Goal: Information Seeking & Learning: Understand process/instructions

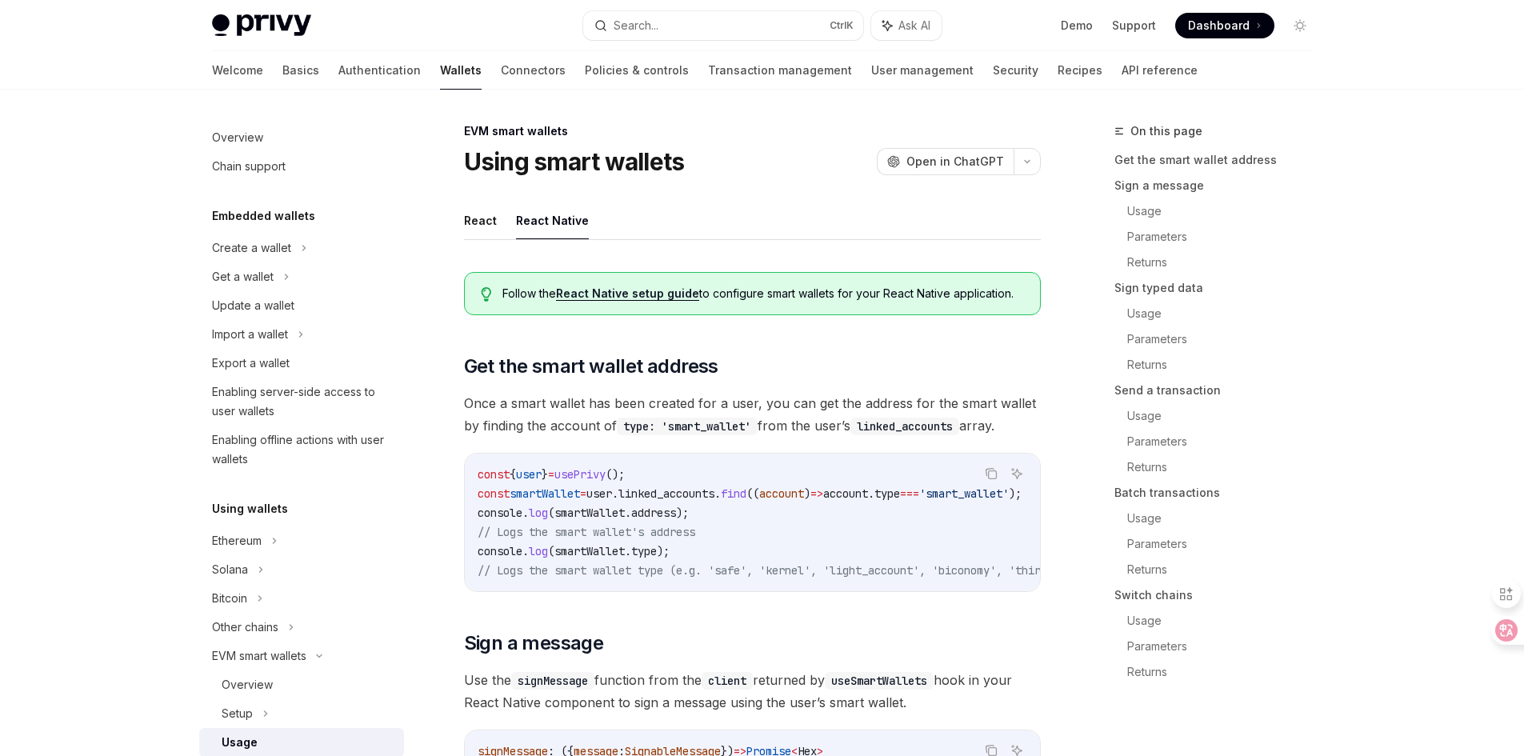
select select
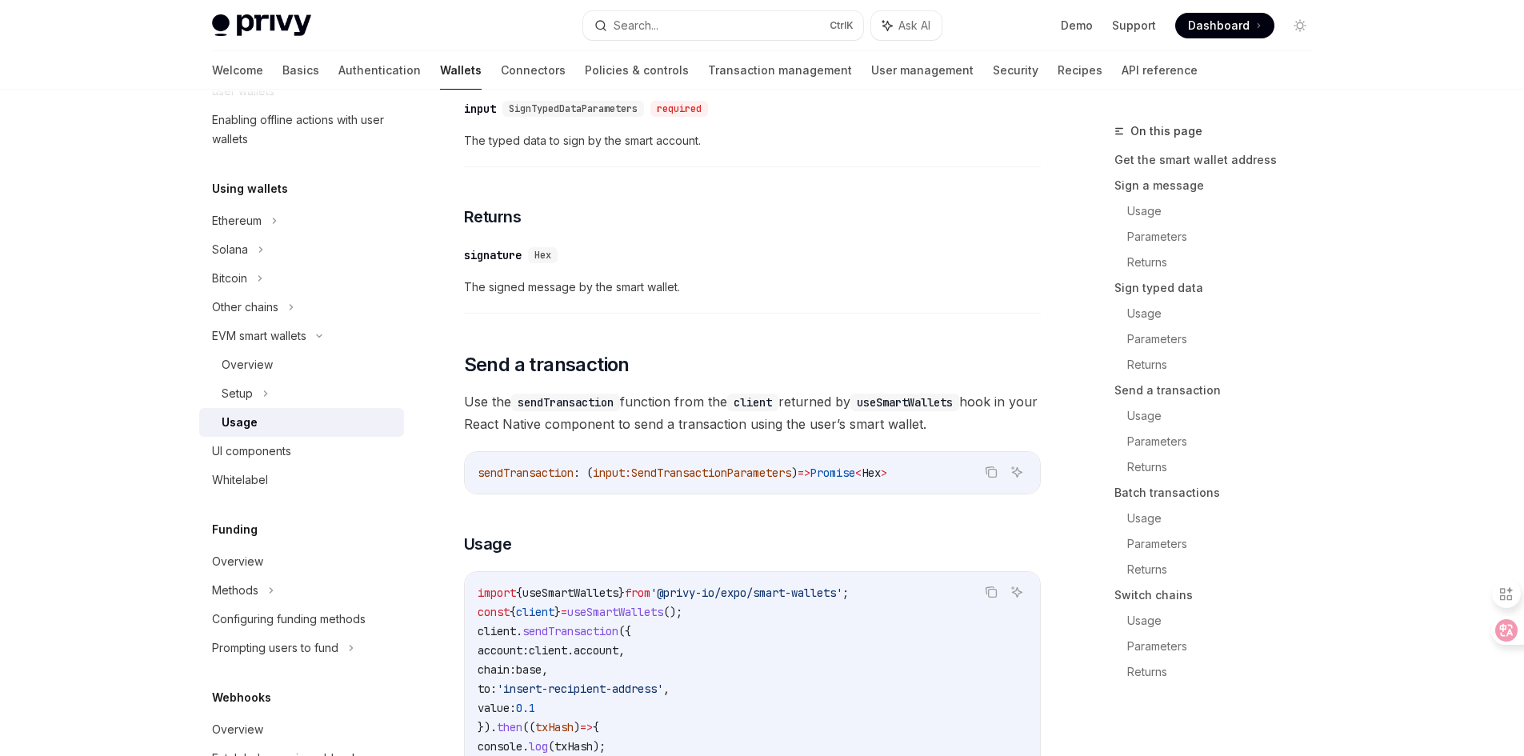
scroll to position [2096, 0]
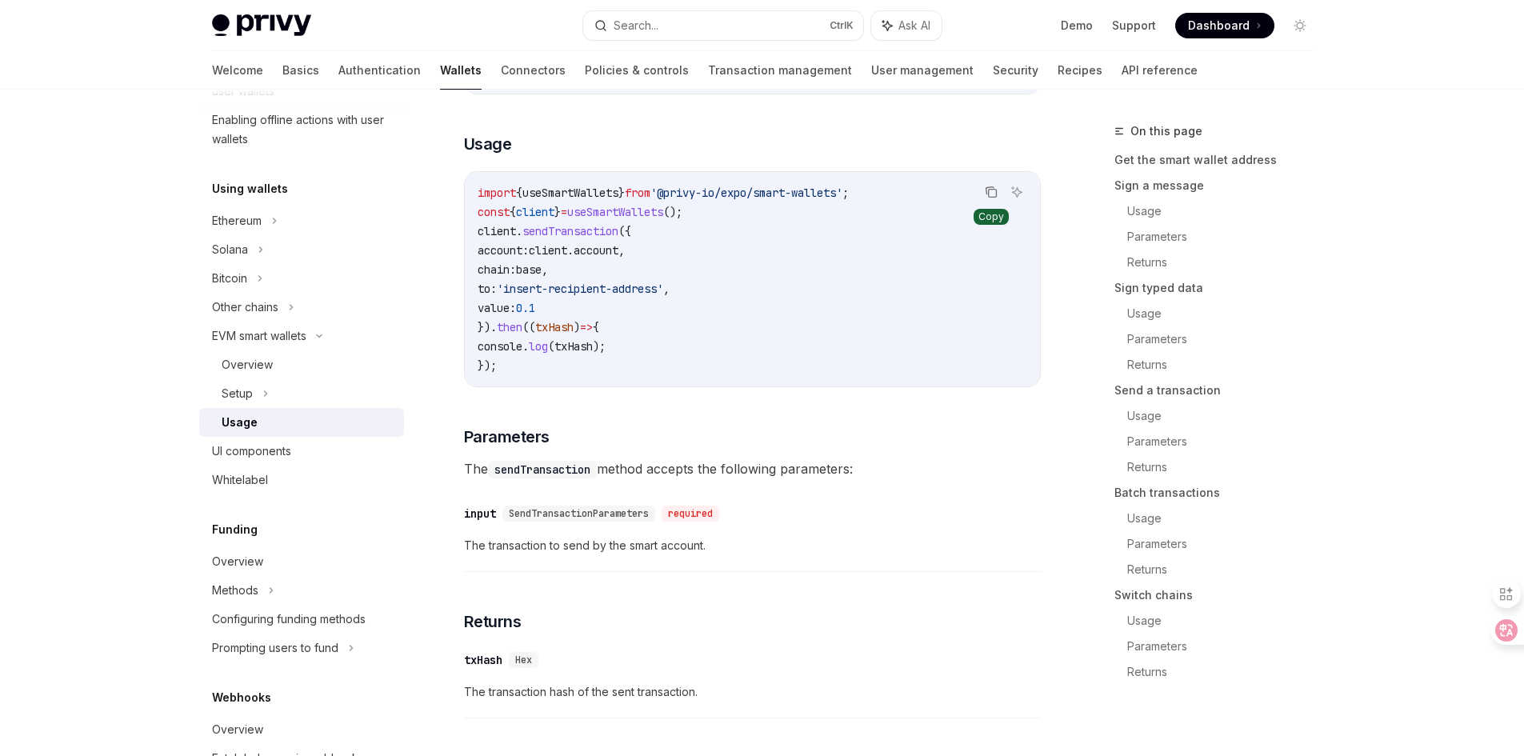
click at [996, 196] on icon "Copy the contents from the code block" at bounding box center [992, 194] width 8 height 8
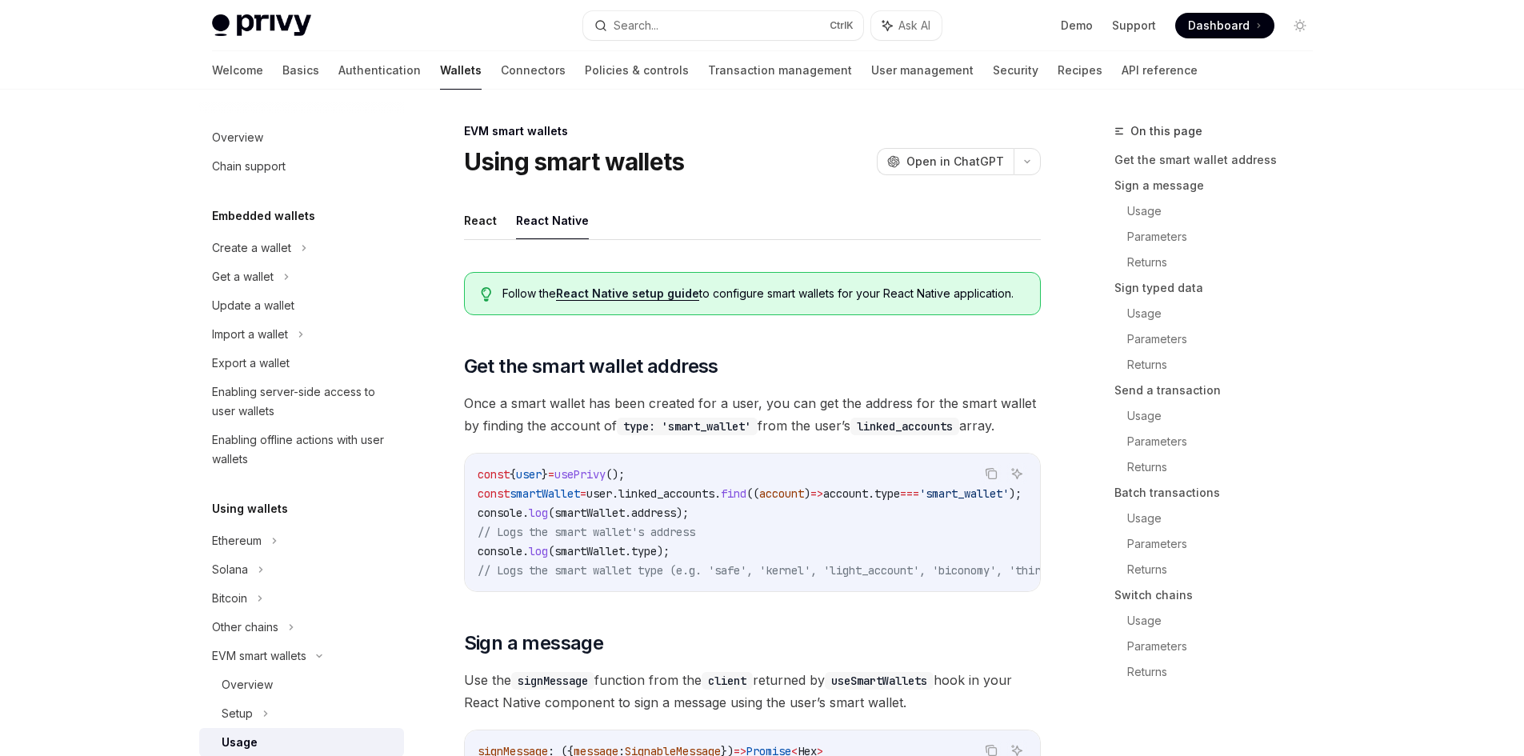
select select
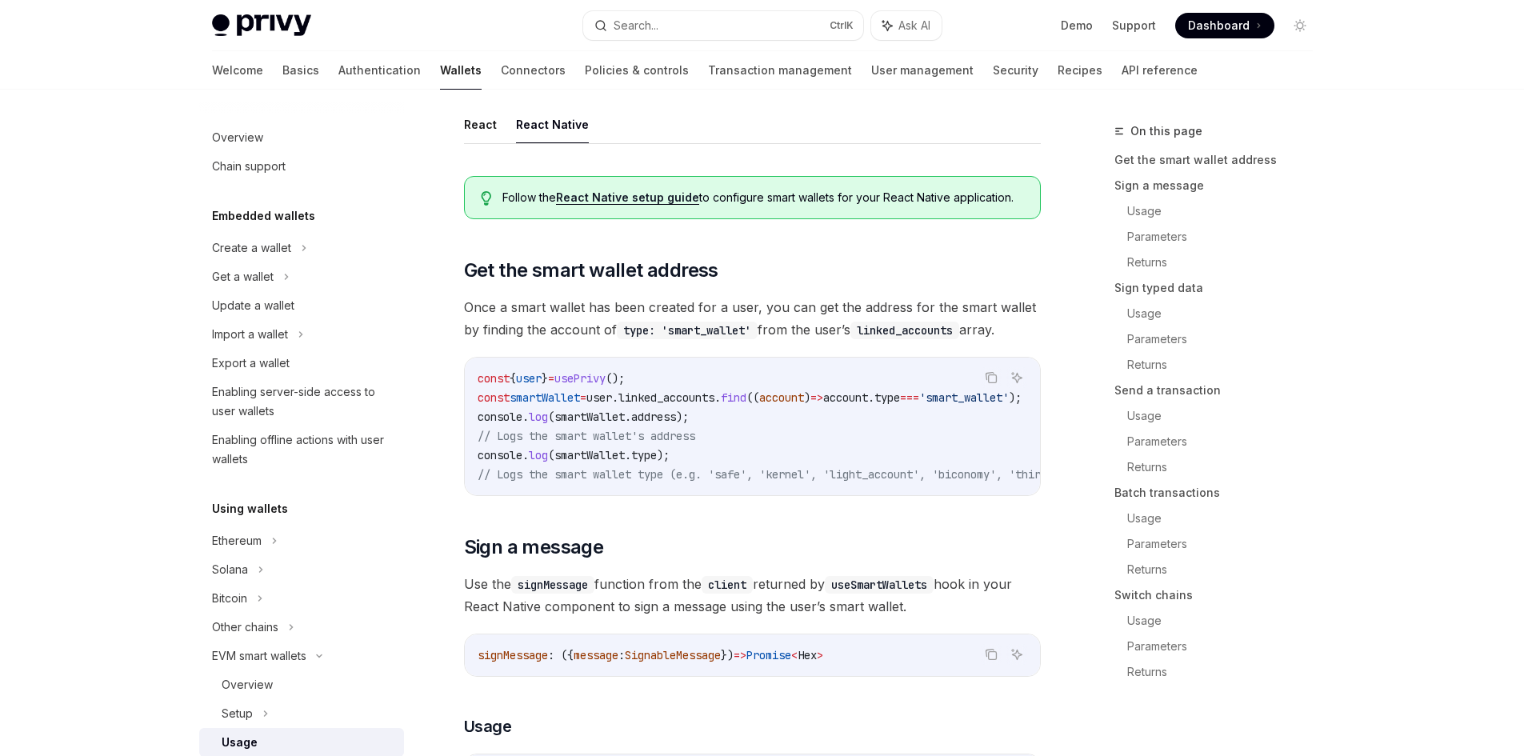
scroll to position [320, 0]
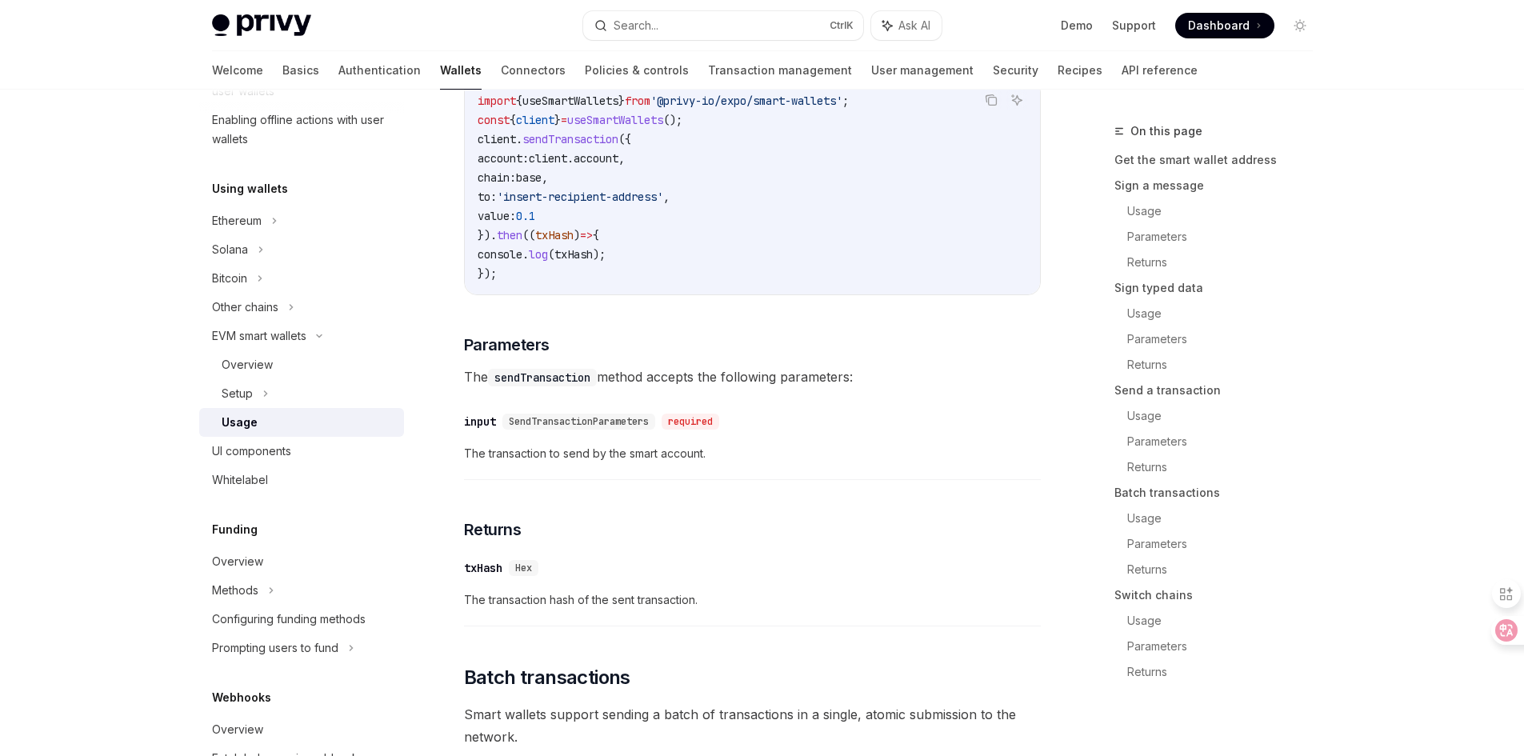
scroll to position [2096, 0]
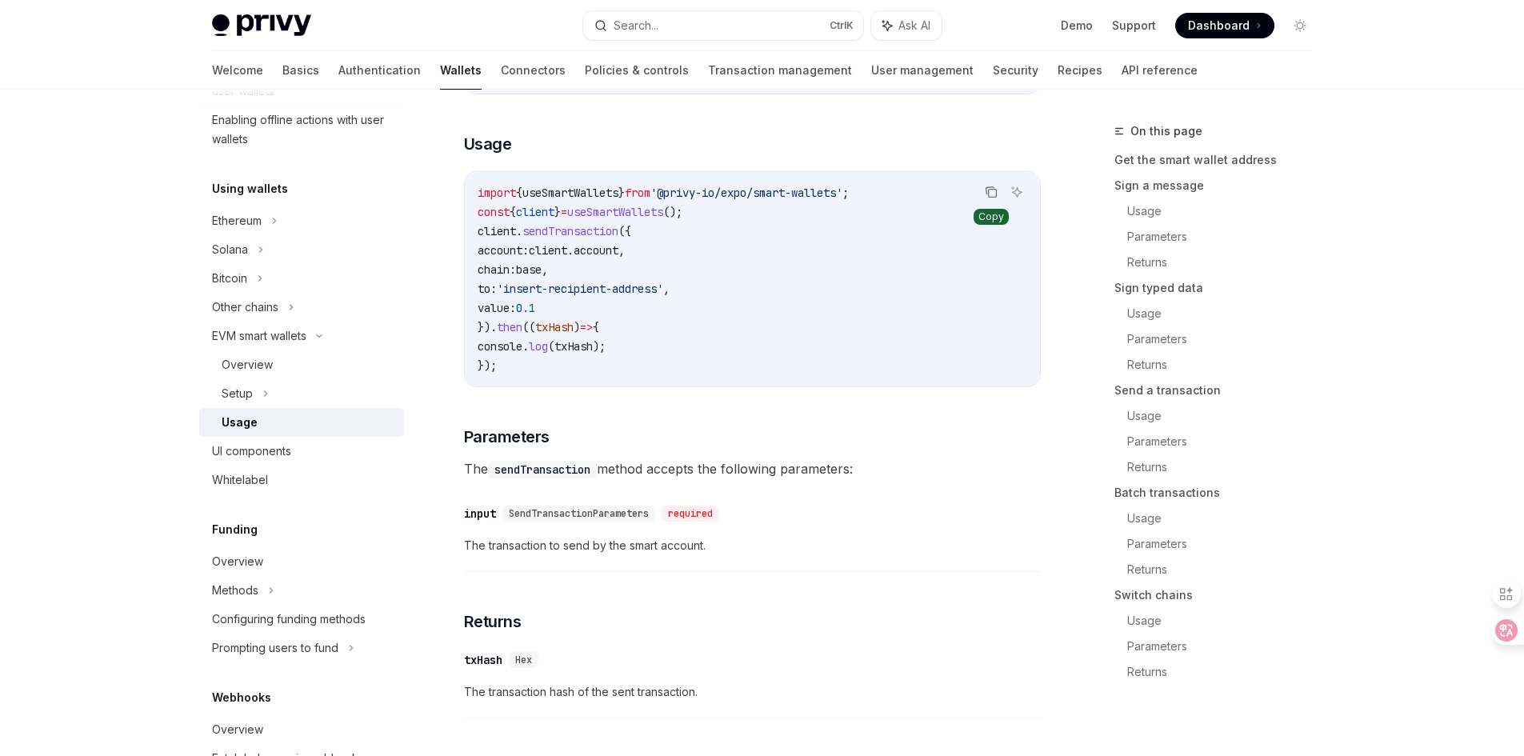
click at [989, 196] on icon "Copy the contents from the code block" at bounding box center [992, 194] width 8 height 8
drag, startPoint x: 591, startPoint y: 219, endPoint x: 693, endPoint y: 216, distance: 101.6
click at [682, 216] on span "const { client } = useSmartWallets ();" at bounding box center [580, 212] width 205 height 14
copy span "useSmartWallets"
click at [785, 426] on div "Follow the React Native setup guide to configure smart wallets for your React N…" at bounding box center [752, 48] width 577 height 3771
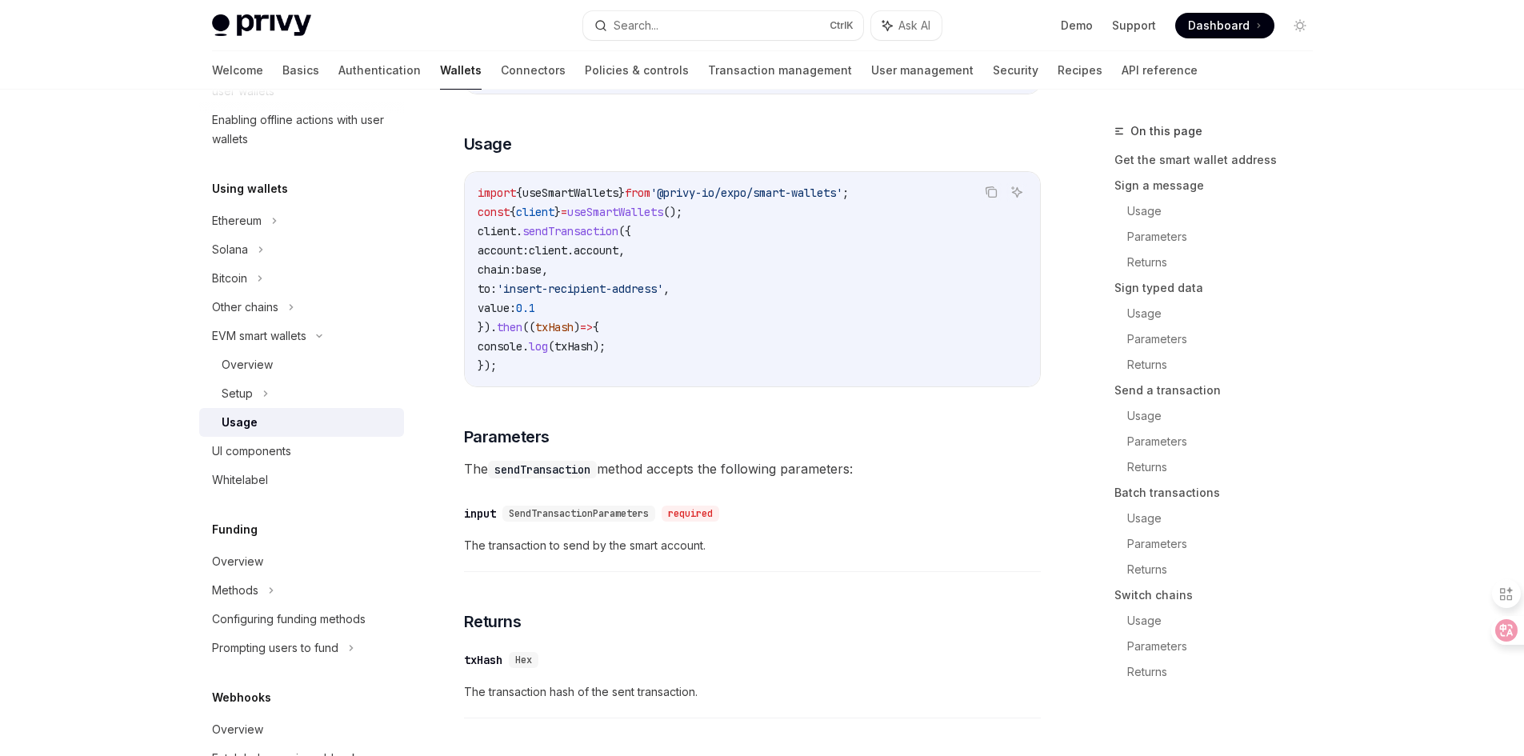
click at [118, 258] on div "Privy Docs home page Search... Ctrl K Ask AI Demo Support Dashboard Dashboard S…" at bounding box center [762, 37] width 1524 height 4267
click at [716, 386] on div "import { useSmartWallets } from '@privy-io/expo/smart-wallets' ; const { client…" at bounding box center [752, 279] width 575 height 214
click at [985, 198] on icon "Copy the contents from the code block" at bounding box center [991, 192] width 13 height 13
click at [120, 549] on div "Privy Docs home page Search... Ctrl K Ask AI Demo Support Dashboard Dashboard S…" at bounding box center [762, 37] width 1524 height 4267
click at [1500, 625] on icon at bounding box center [1494, 630] width 16 height 16
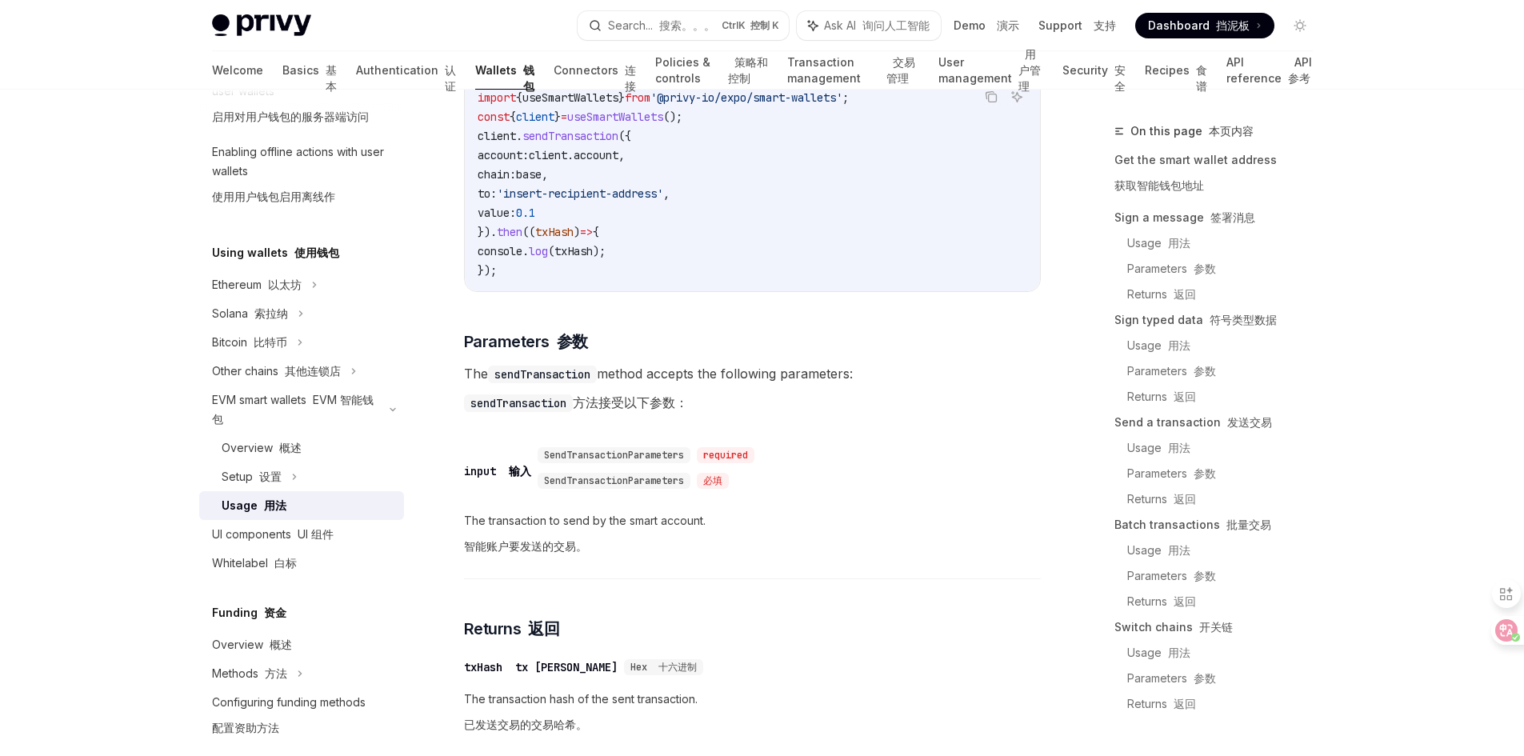
scroll to position [2256, 0]
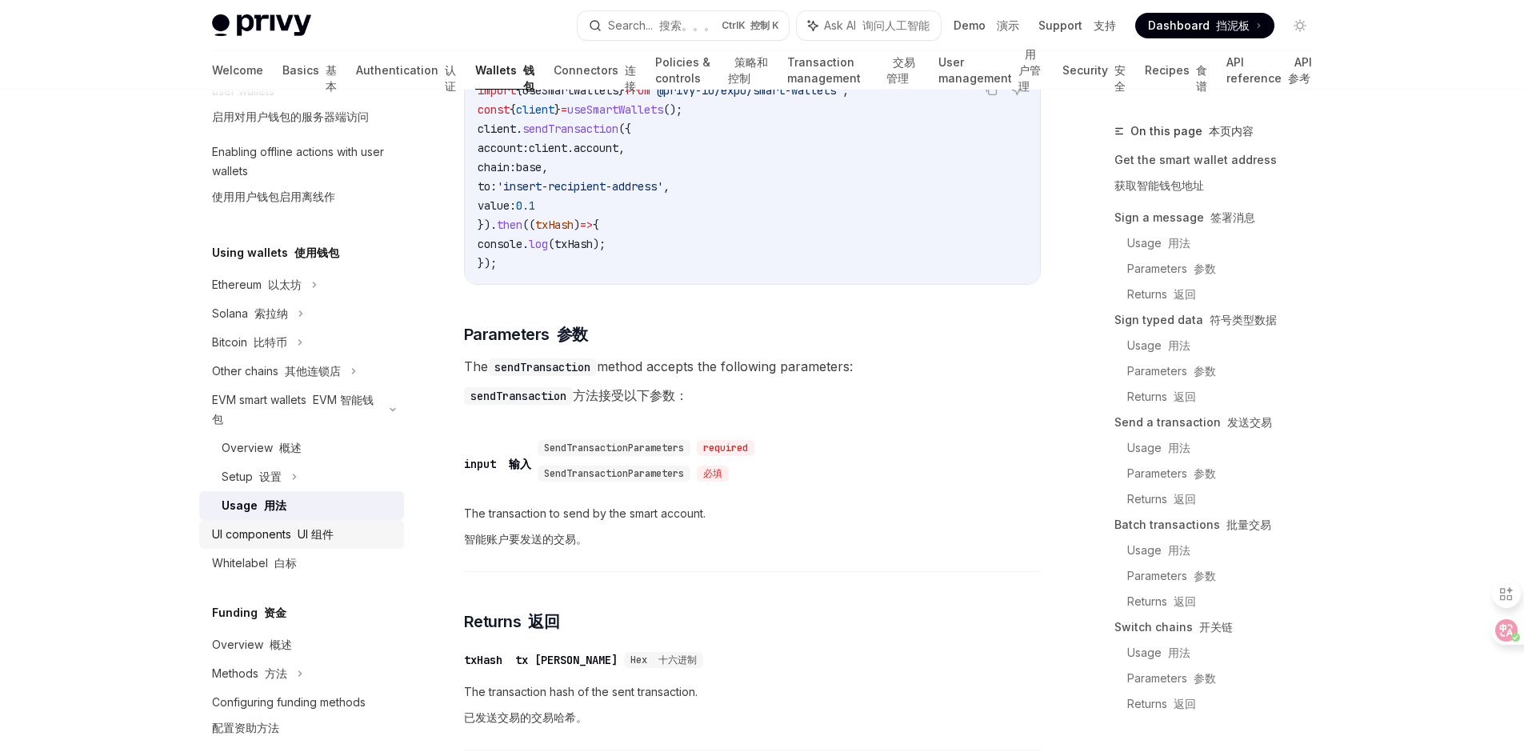
click at [294, 536] on font at bounding box center [294, 534] width 6 height 14
type textarea "*"
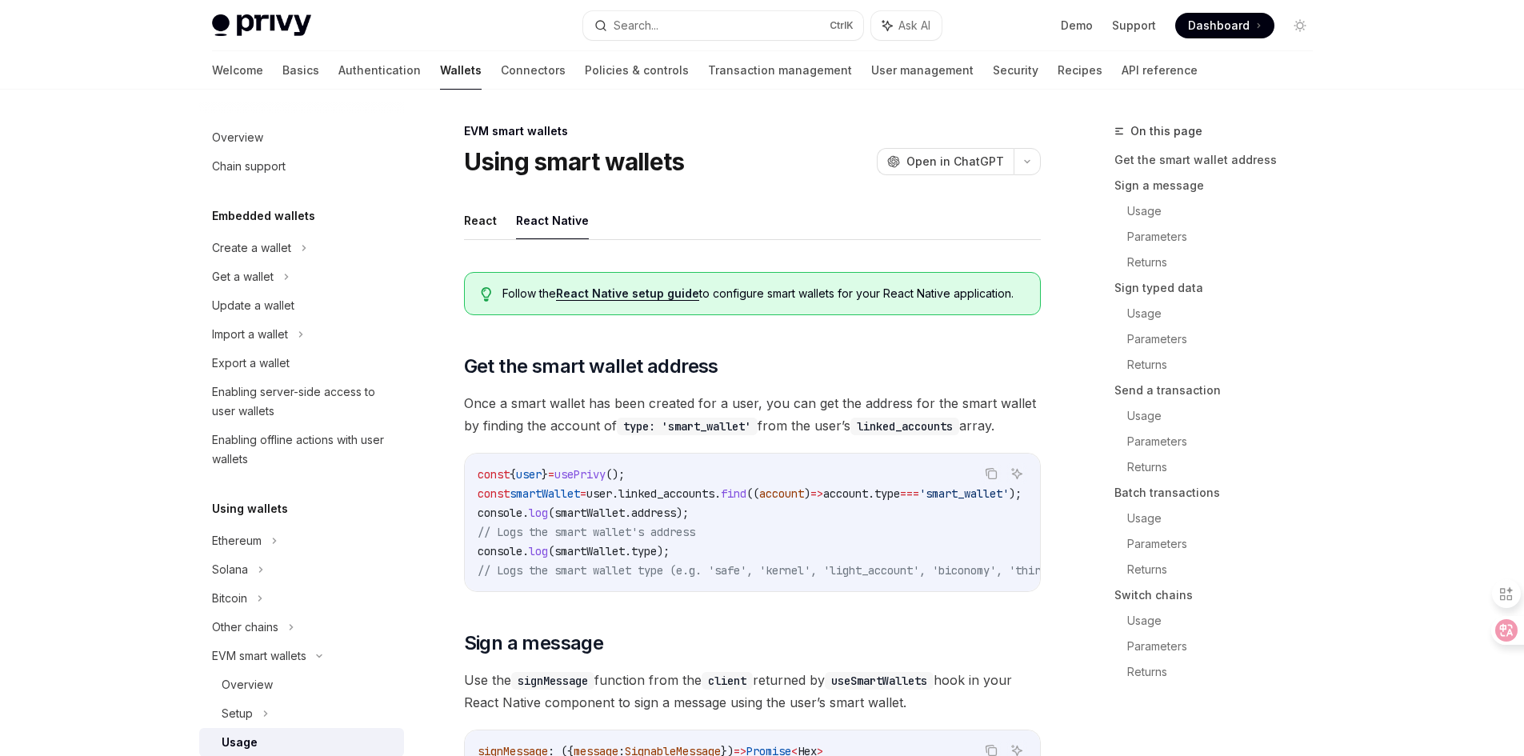
select select
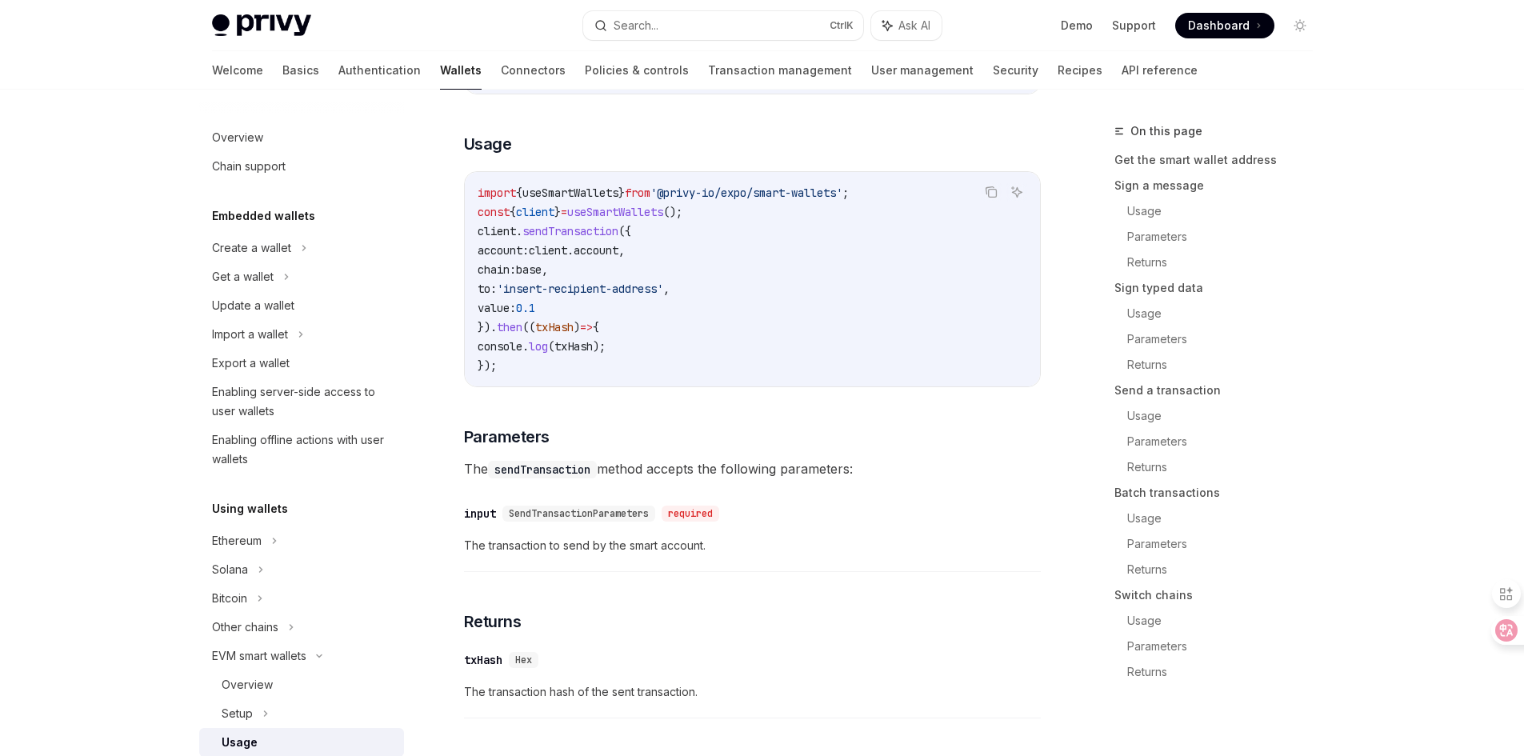
scroll to position [320, 0]
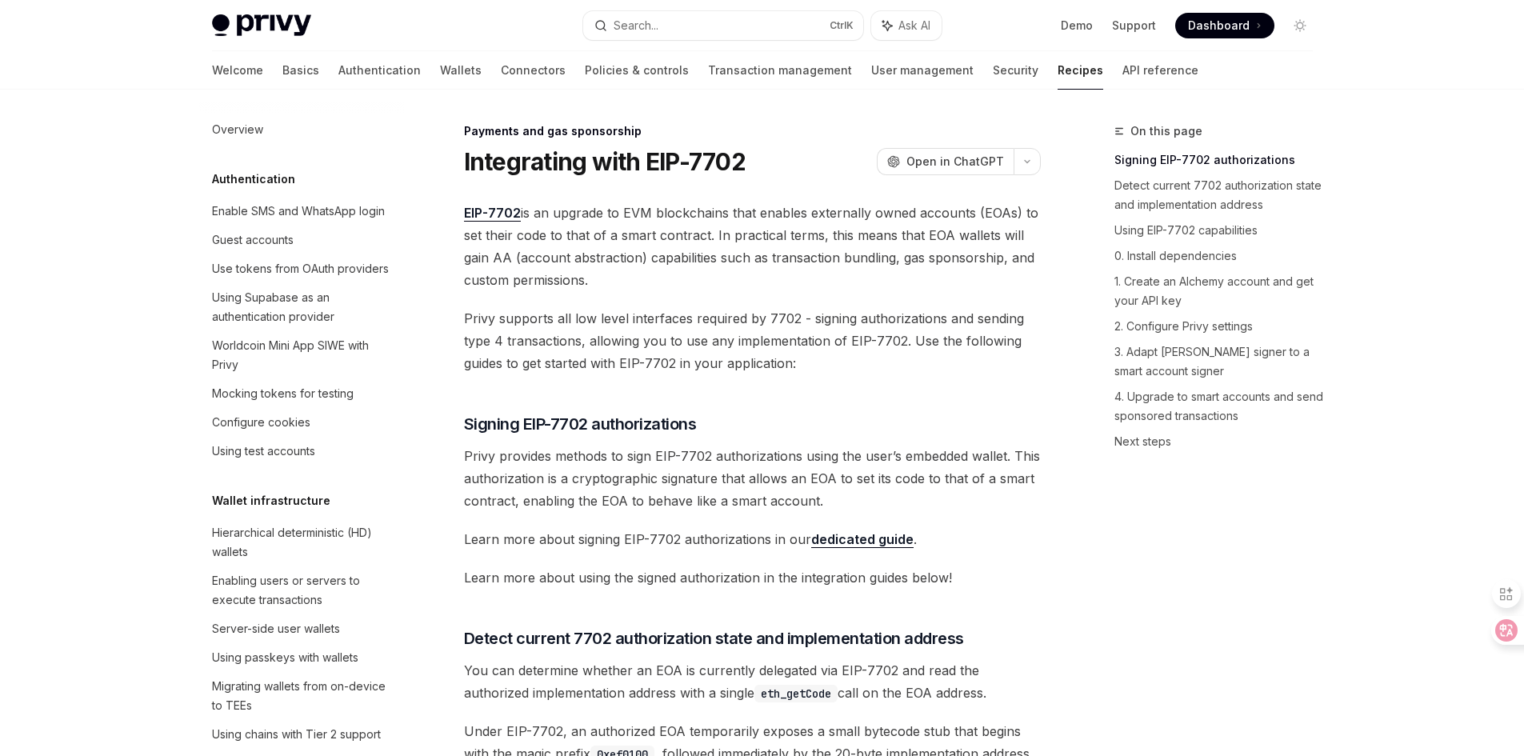
select select
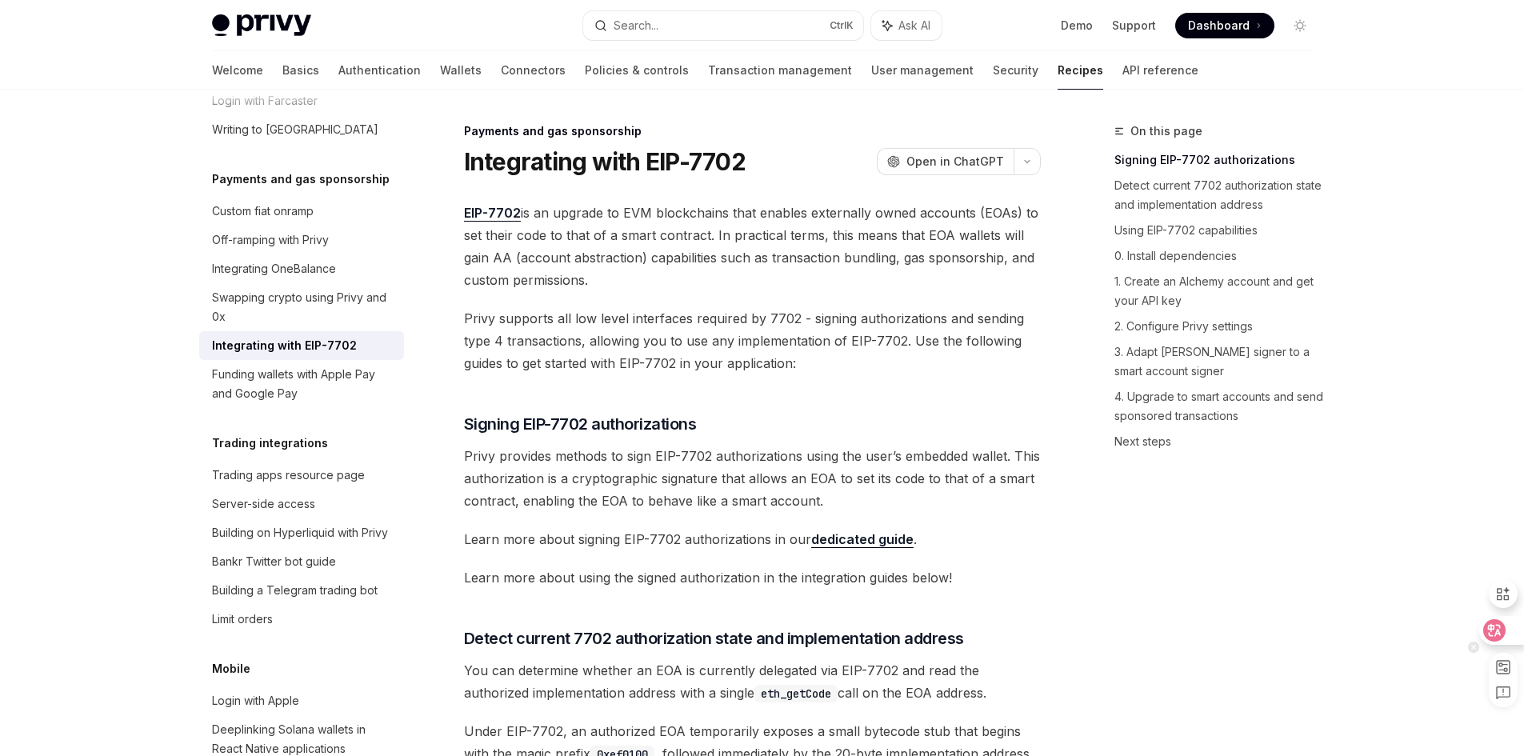
click at [1488, 629] on icon at bounding box center [1495, 630] width 14 height 13
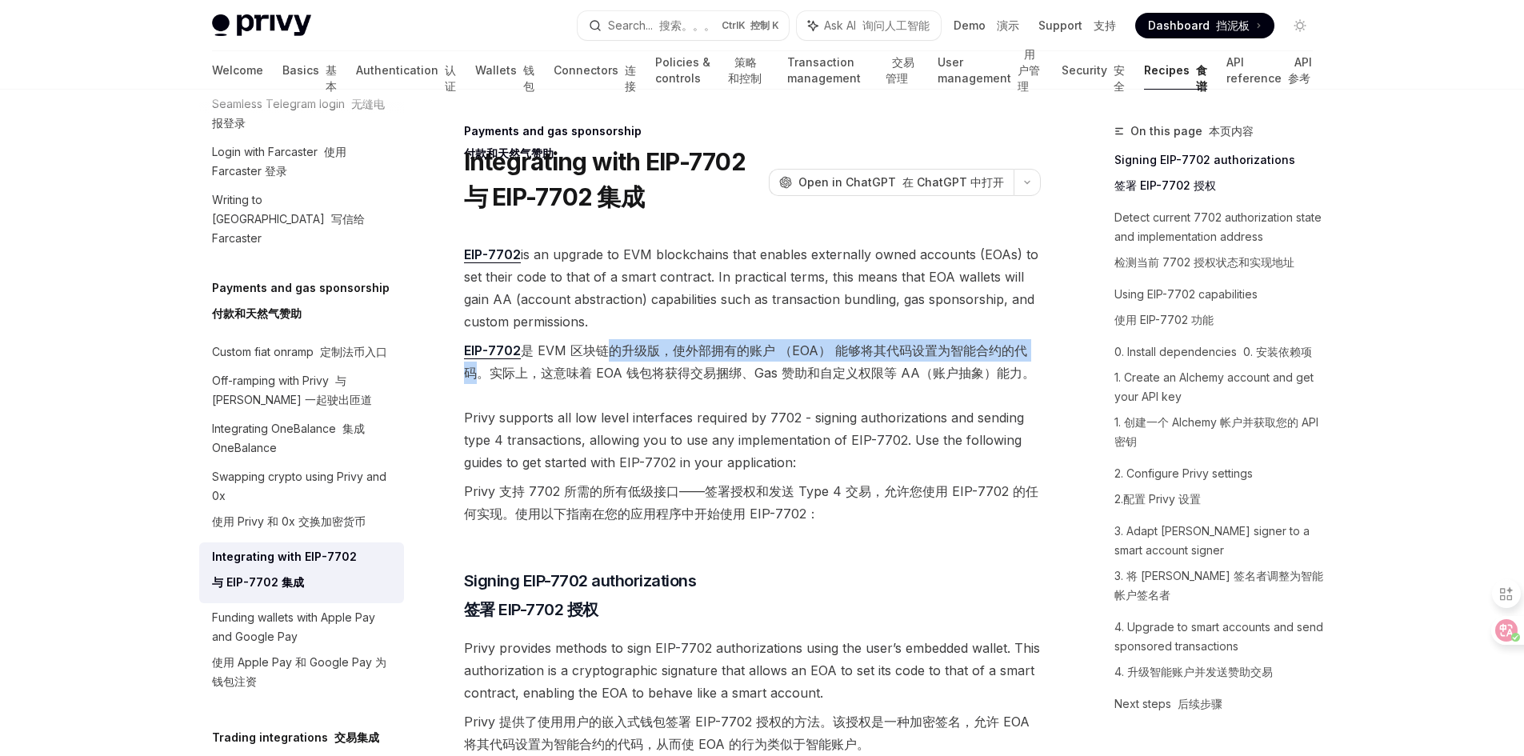
drag, startPoint x: 593, startPoint y: 352, endPoint x: 1030, endPoint y: 355, distance: 437.5
click at [1030, 355] on font "EIP-7702 是 EVM 区块链的升级版，使外部拥有的账户 （EOA） 能够将其代码设置为智能合约的代码。实际上，这意味着 EOA 钱包将获得交易捆绑、G…" at bounding box center [752, 361] width 577 height 45
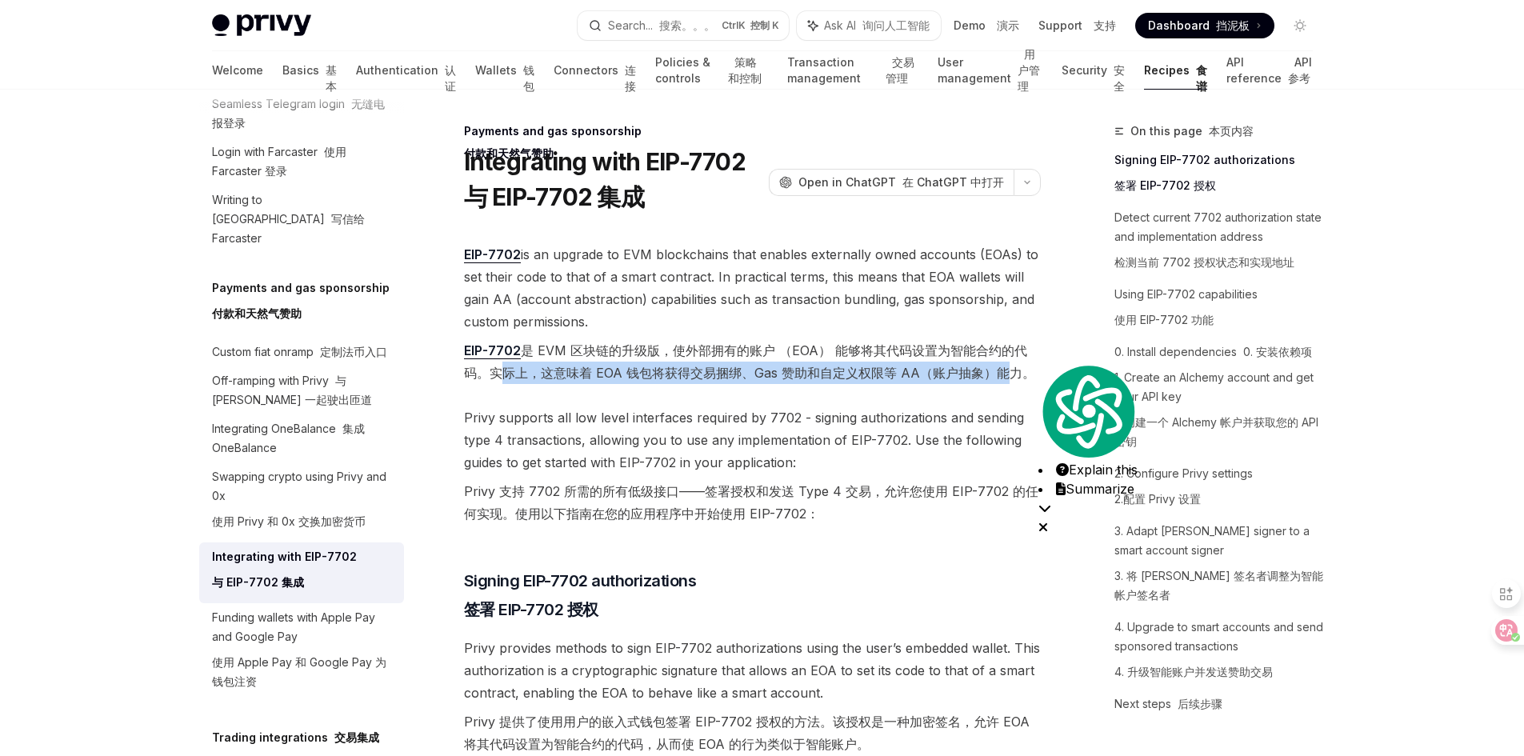
drag, startPoint x: 494, startPoint y: 367, endPoint x: 991, endPoint y: 383, distance: 497.0
click at [991, 383] on font "EIP-7702 是 EVM 区块链的升级版，使外部拥有的账户 （EOA） 能够将其代码设置为智能合约的代码。实际上，这意味着 EOA 钱包将获得交易捆绑、G…" at bounding box center [752, 361] width 577 height 45
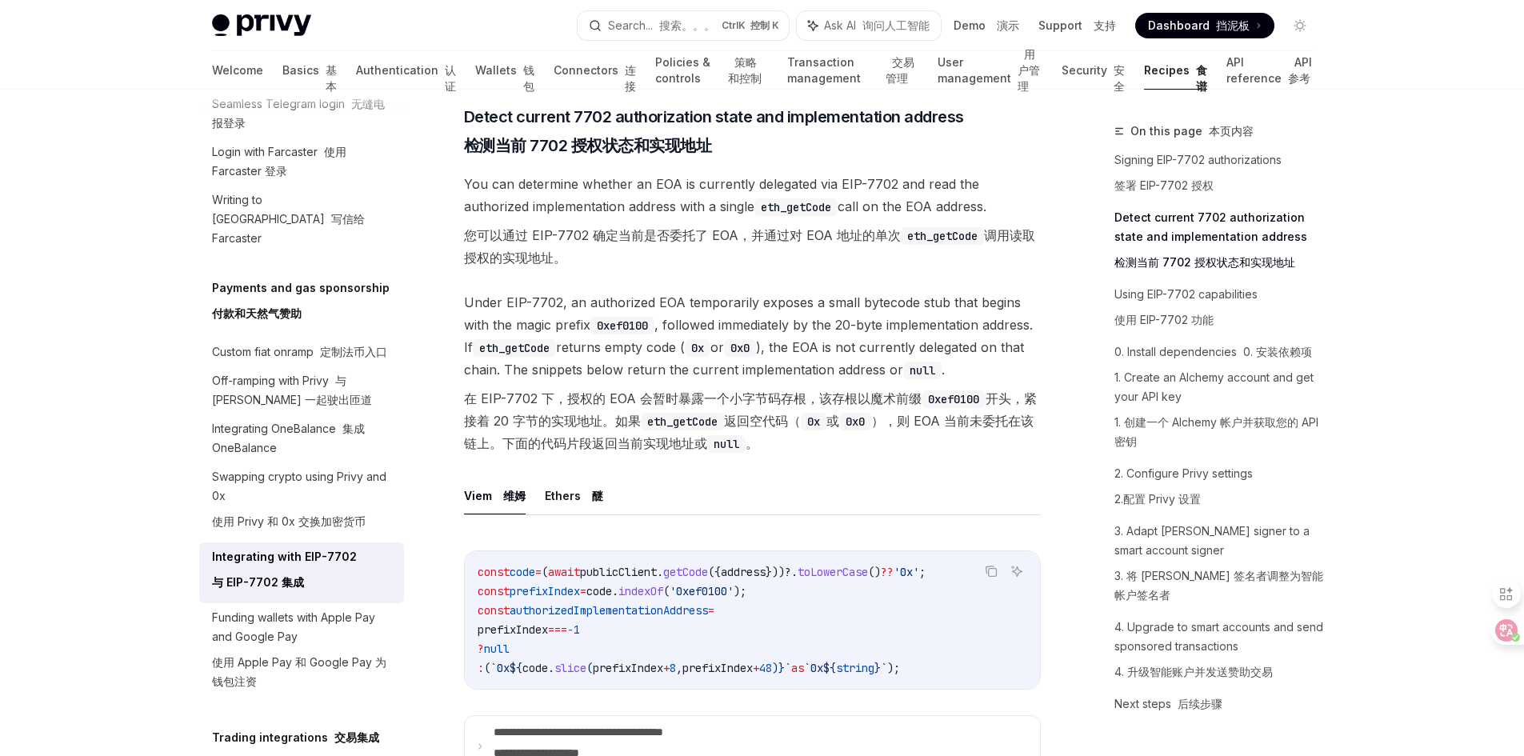
scroll to position [880, 0]
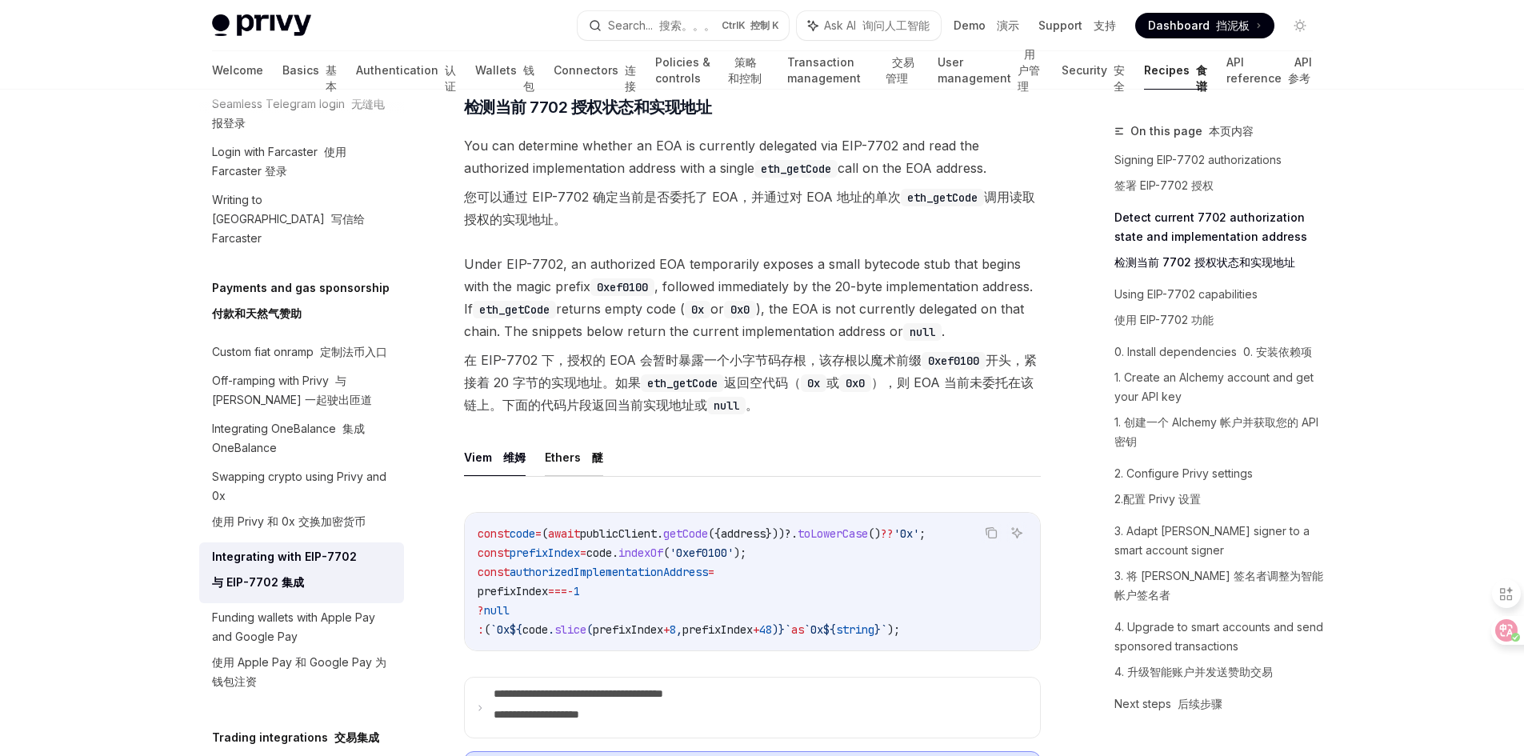
click at [565, 476] on button "Ethers 醚" at bounding box center [574, 457] width 58 height 38
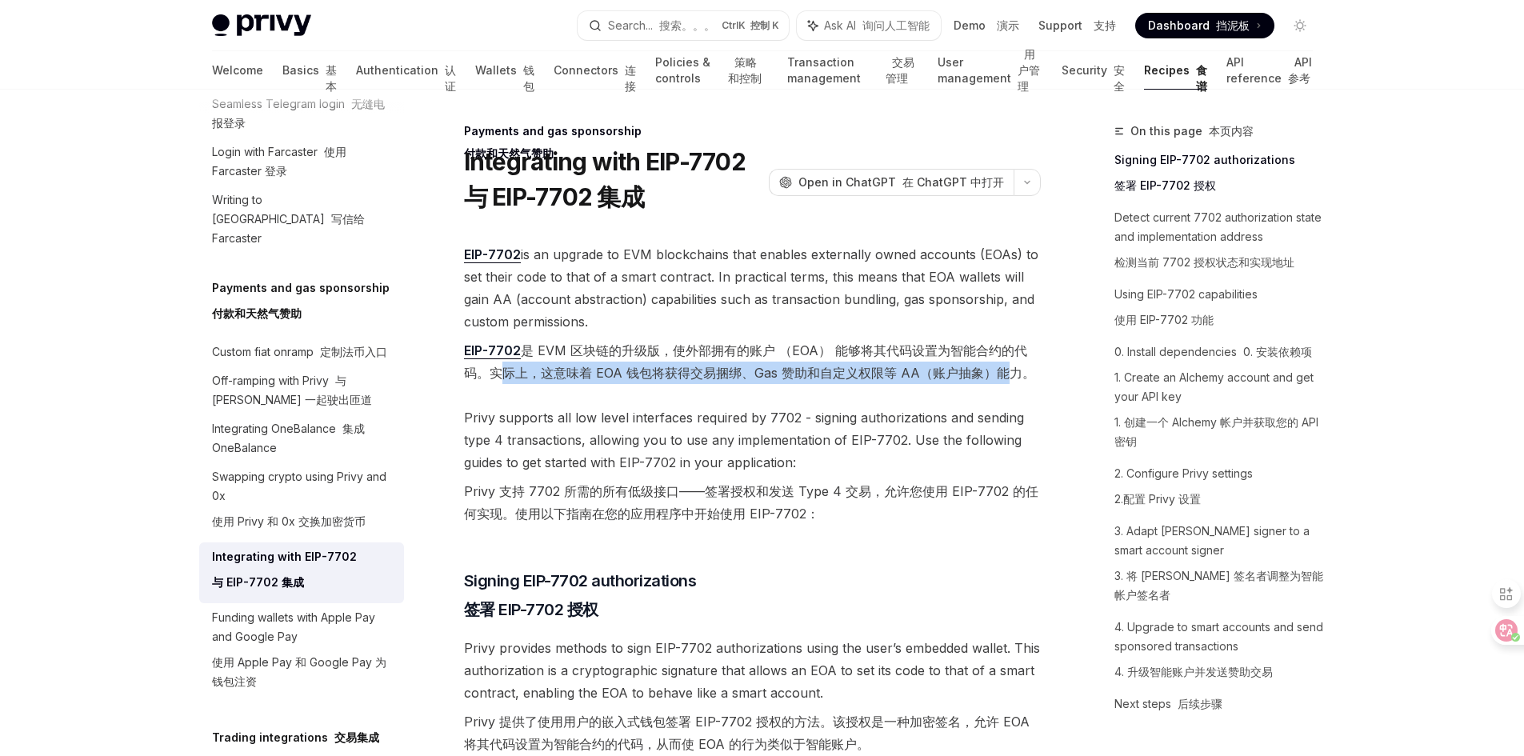
click at [709, 382] on font "EIP-7702 是 EVM 区块链的升级版，使外部拥有的账户 （EOA） 能够将其代码设置为智能合约的代码。实际上，这意味着 EOA 钱包将获得交易捆绑、G…" at bounding box center [752, 361] width 577 height 45
drag, startPoint x: 755, startPoint y: 370, endPoint x: 1018, endPoint y: 374, distance: 263.2
click at [1018, 374] on font "EIP-7702 是 EVM 区块链的升级版，使外部拥有的账户 （EOA） 能够将其代码设置为智能合约的代码。实际上，这意味着 EOA 钱包将获得交易捆绑、G…" at bounding box center [749, 361] width 571 height 38
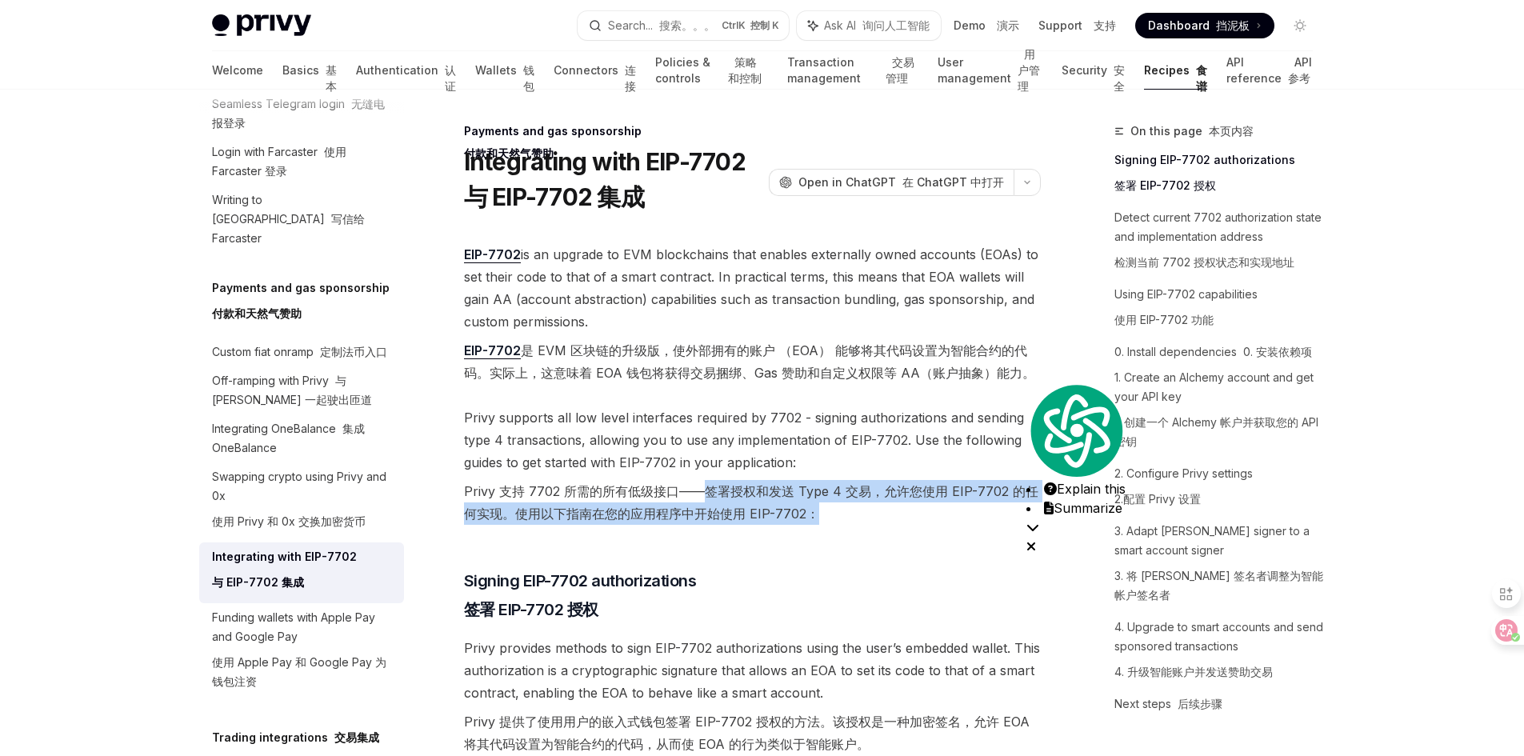
drag, startPoint x: 708, startPoint y: 485, endPoint x: 985, endPoint y: 511, distance: 278.0
click at [985, 511] on font "Privy 支持 7702 所需的所有低级接口——签署授权和发送 Type 4 交易，允许您使用 EIP-7702 的任何实现。使用以下指南在您的应用程序中开…" at bounding box center [752, 502] width 577 height 45
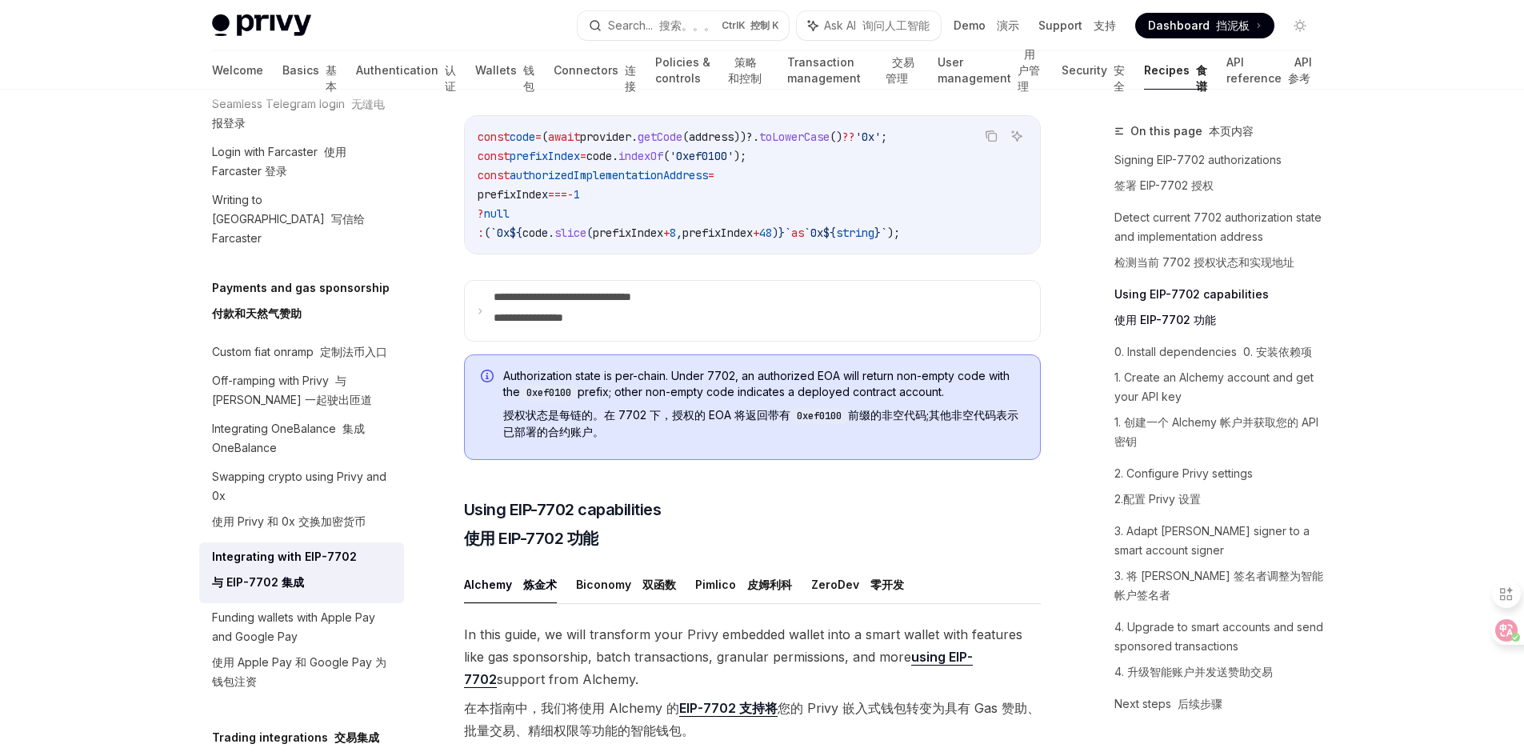
scroll to position [1360, 0]
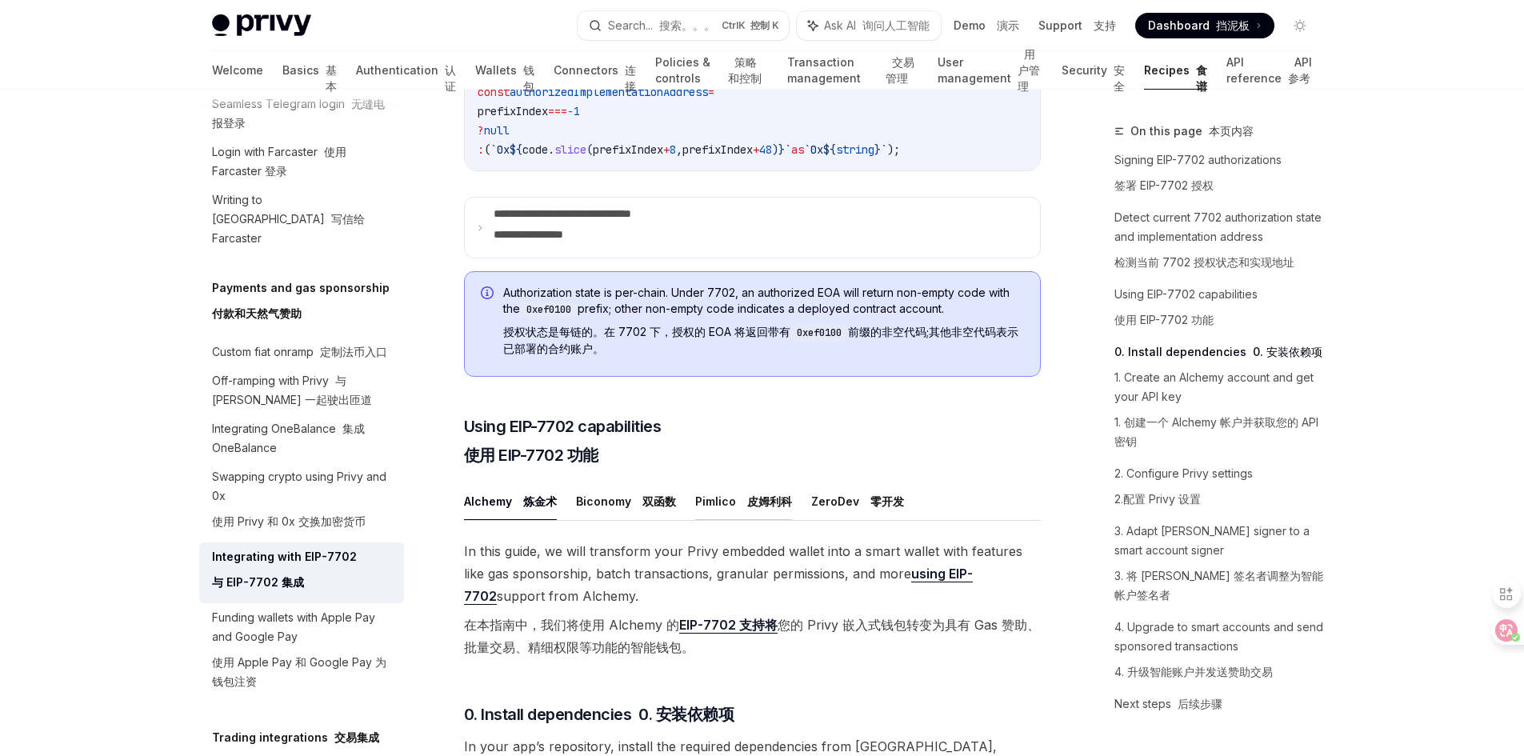
click at [741, 508] on font at bounding box center [744, 501] width 6 height 14
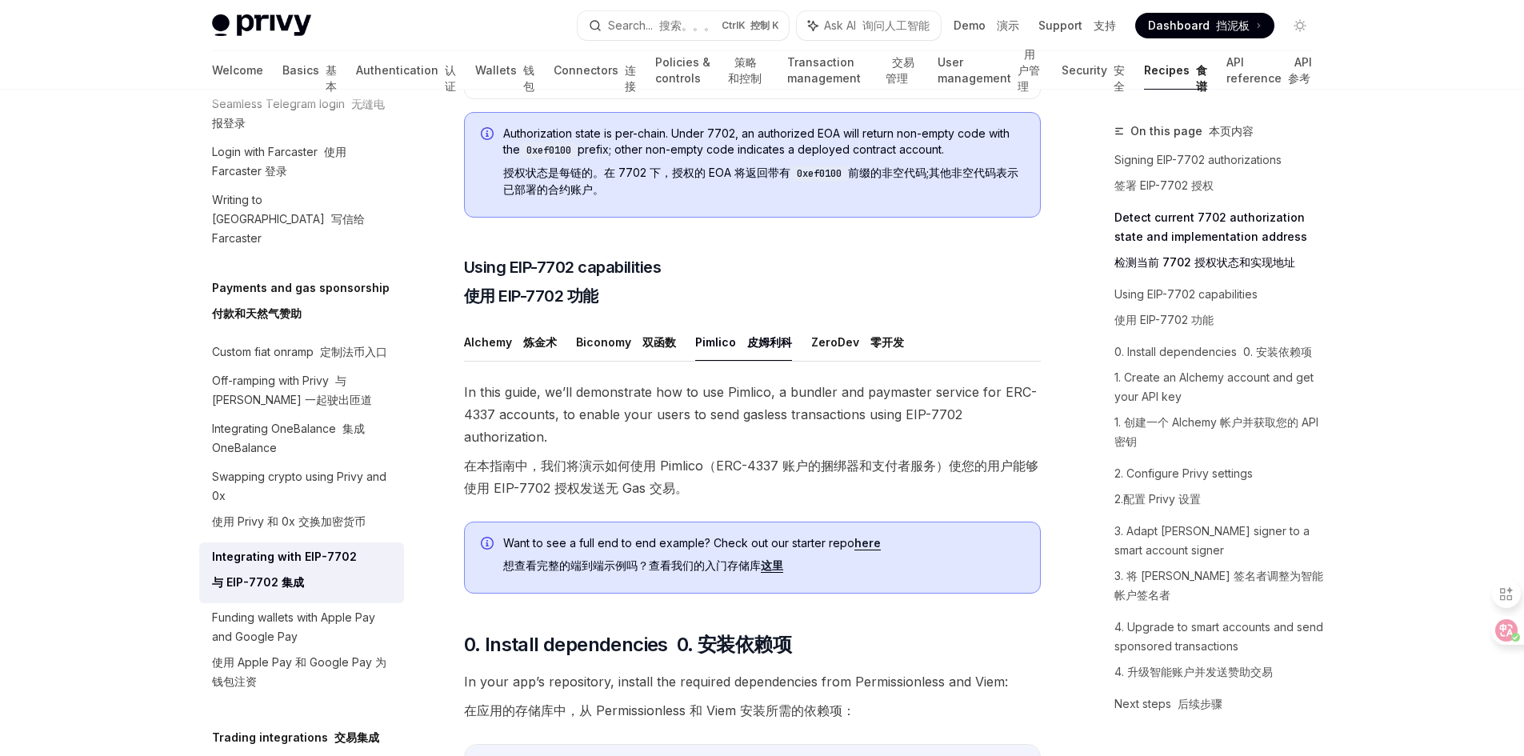
scroll to position [1520, 0]
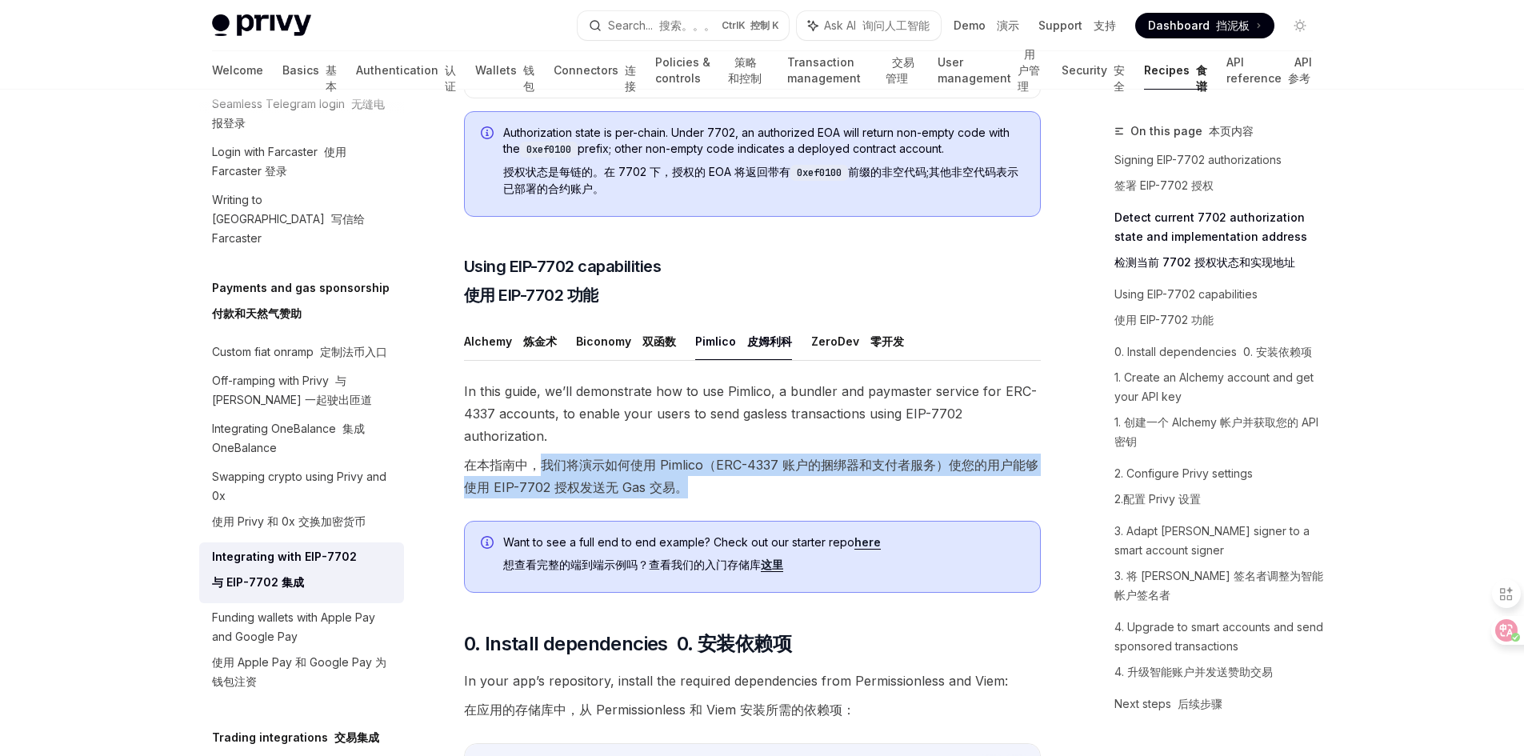
drag, startPoint x: 542, startPoint y: 496, endPoint x: 902, endPoint y: 514, distance: 360.4
click at [902, 498] on font "在本指南中，我们将演示如何使用 Pimlico（ERC-4337 账户的捆绑器和支付者服务）使您的用户能够使用 EIP-7702 授权发送无 Gas 交易。" at bounding box center [752, 476] width 577 height 45
click at [689, 498] on font "在本指南中，我们将演示如何使用 Pimlico（ERC-4337 账户的捆绑器和支付者服务）使您的用户能够使用 EIP-7702 授权发送无 Gas 交易。" at bounding box center [752, 476] width 577 height 45
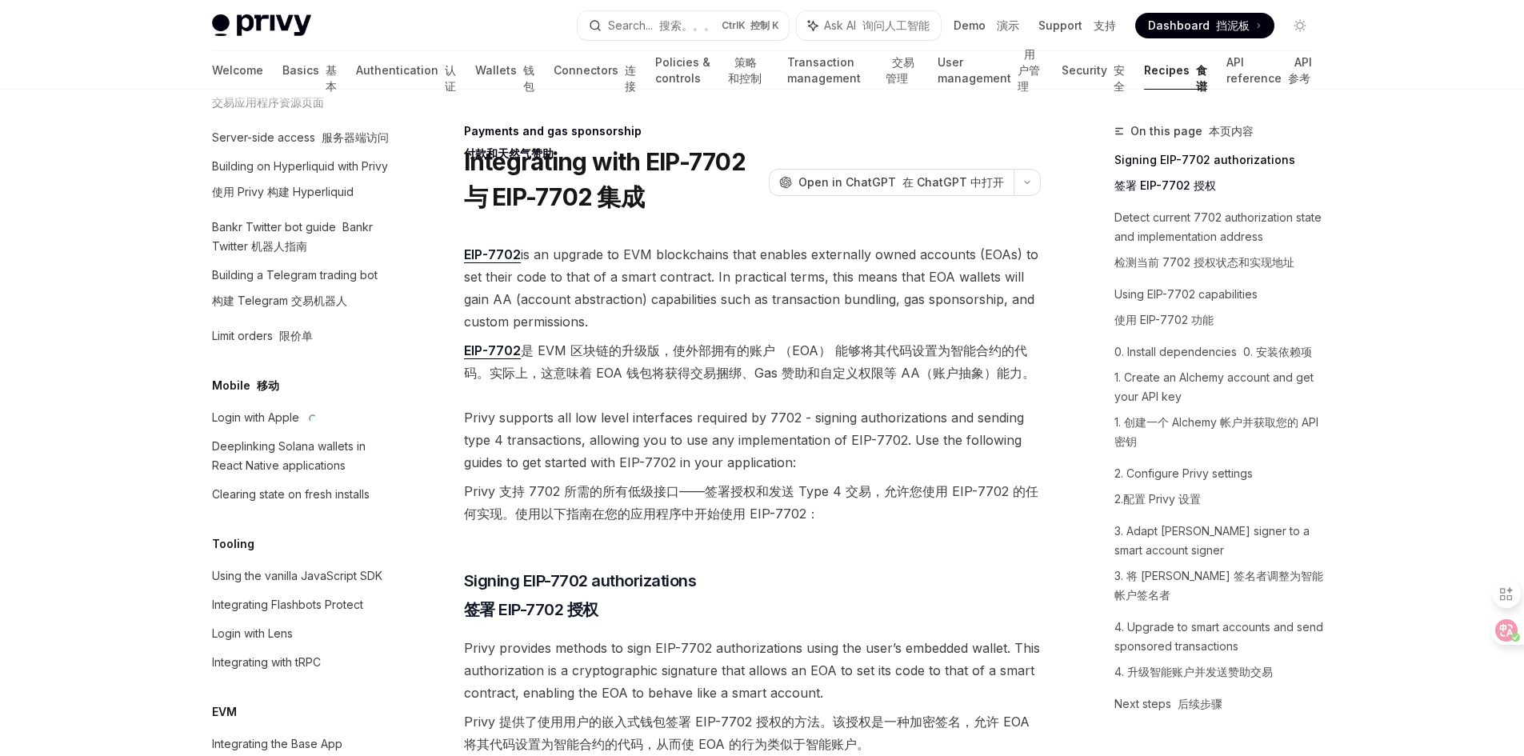
scroll to position [3120, 0]
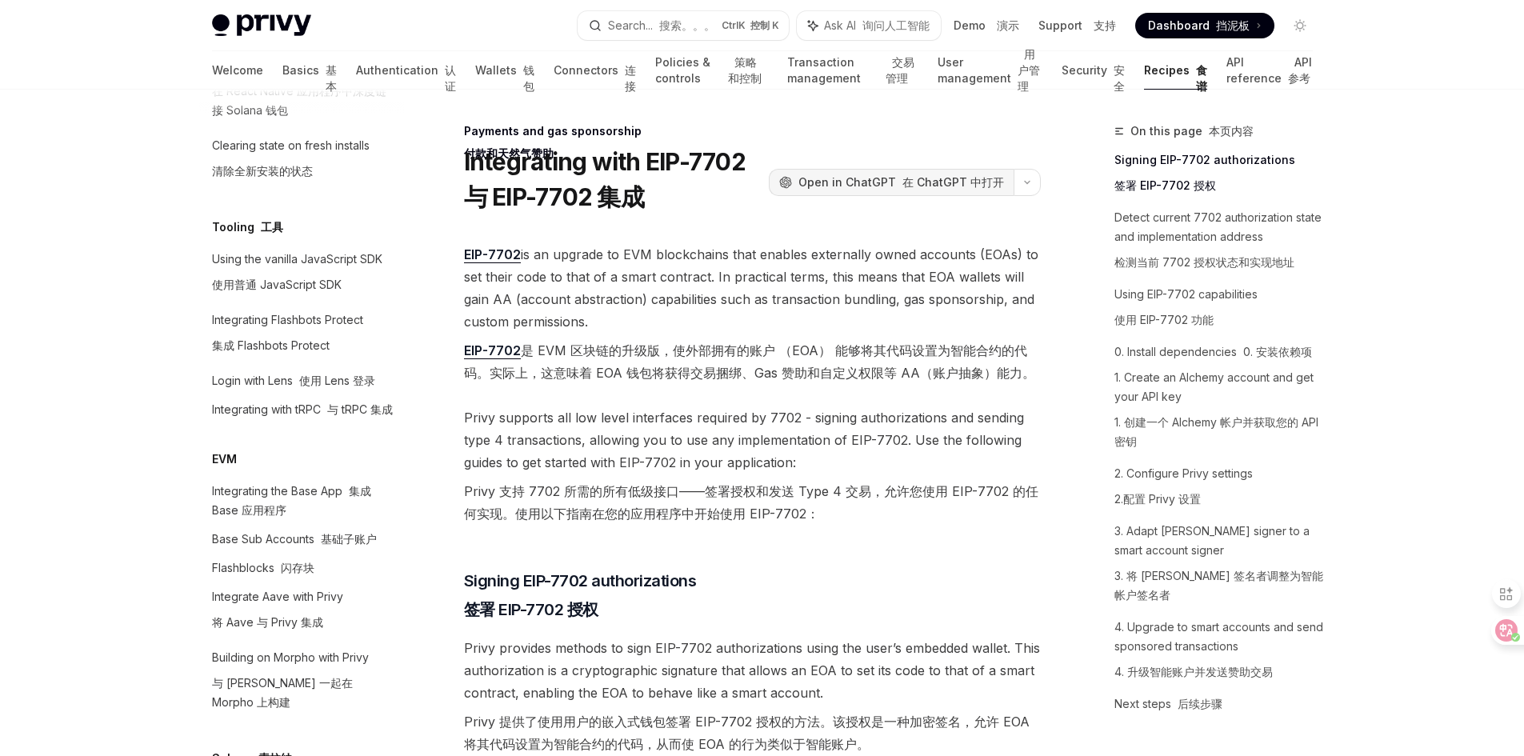
click at [853, 185] on span "Open in ChatGPT 在 ChatGPT 中打开" at bounding box center [901, 182] width 206 height 16
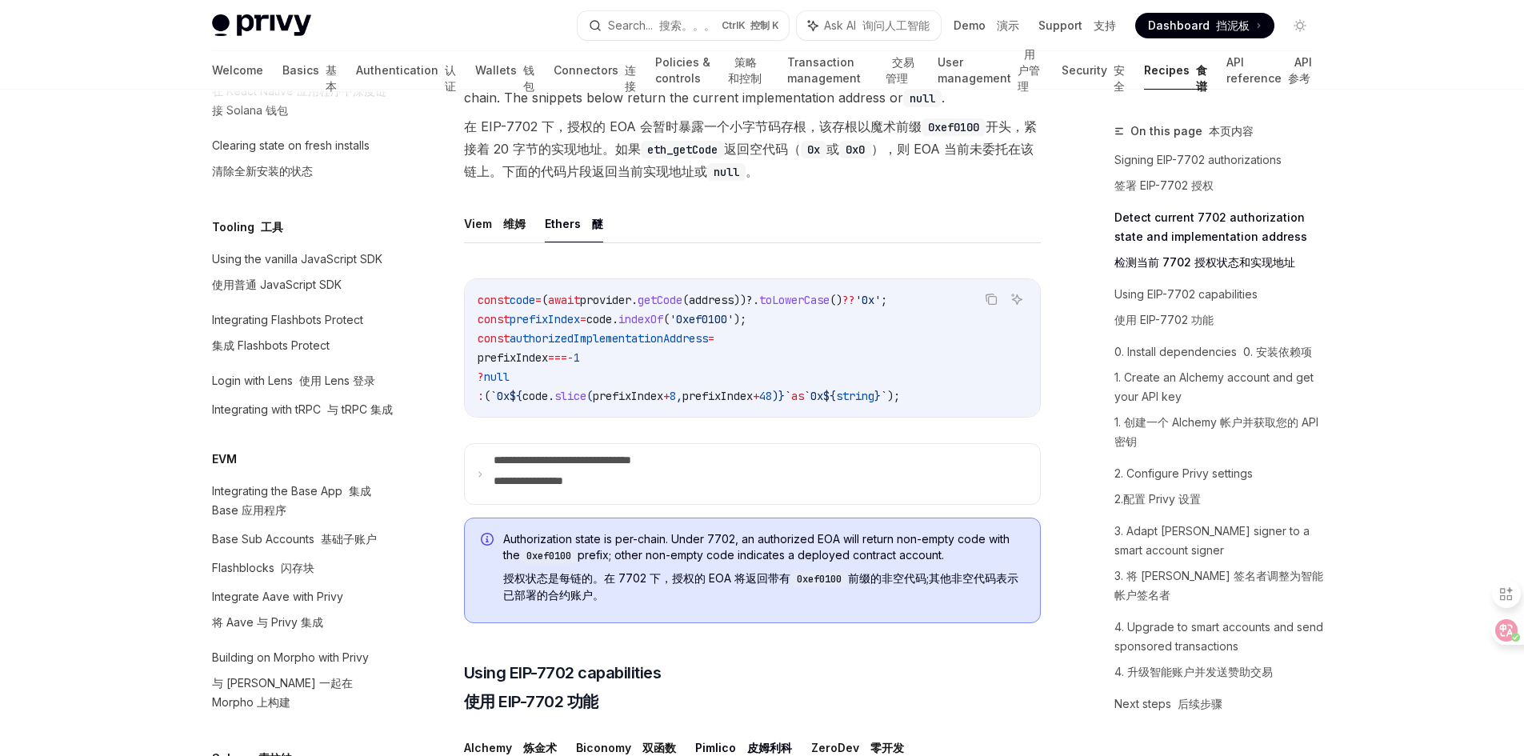
scroll to position [1120, 0]
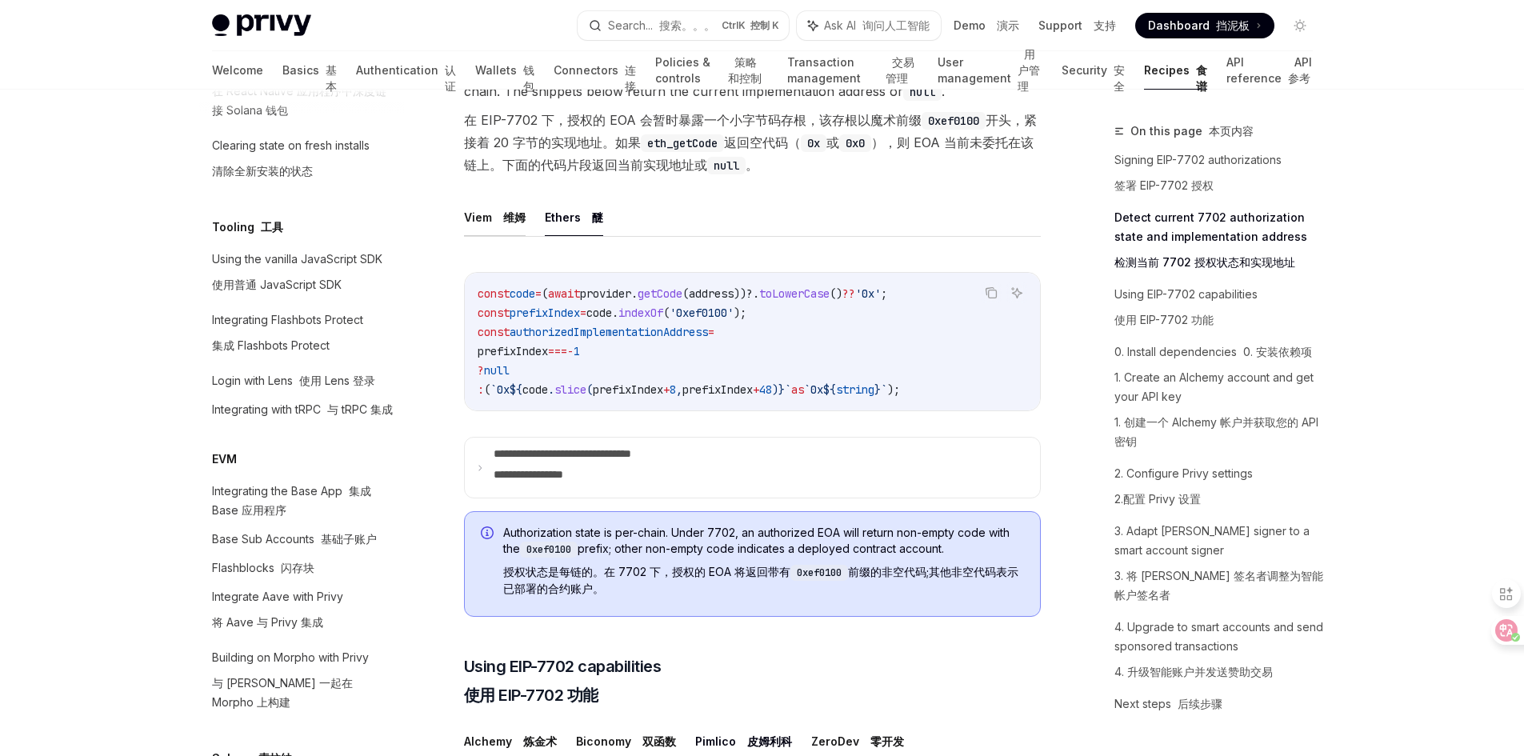
click at [509, 227] on font "维姆" at bounding box center [511, 217] width 29 height 19
click at [555, 236] on button "Ethers 醚" at bounding box center [574, 217] width 58 height 38
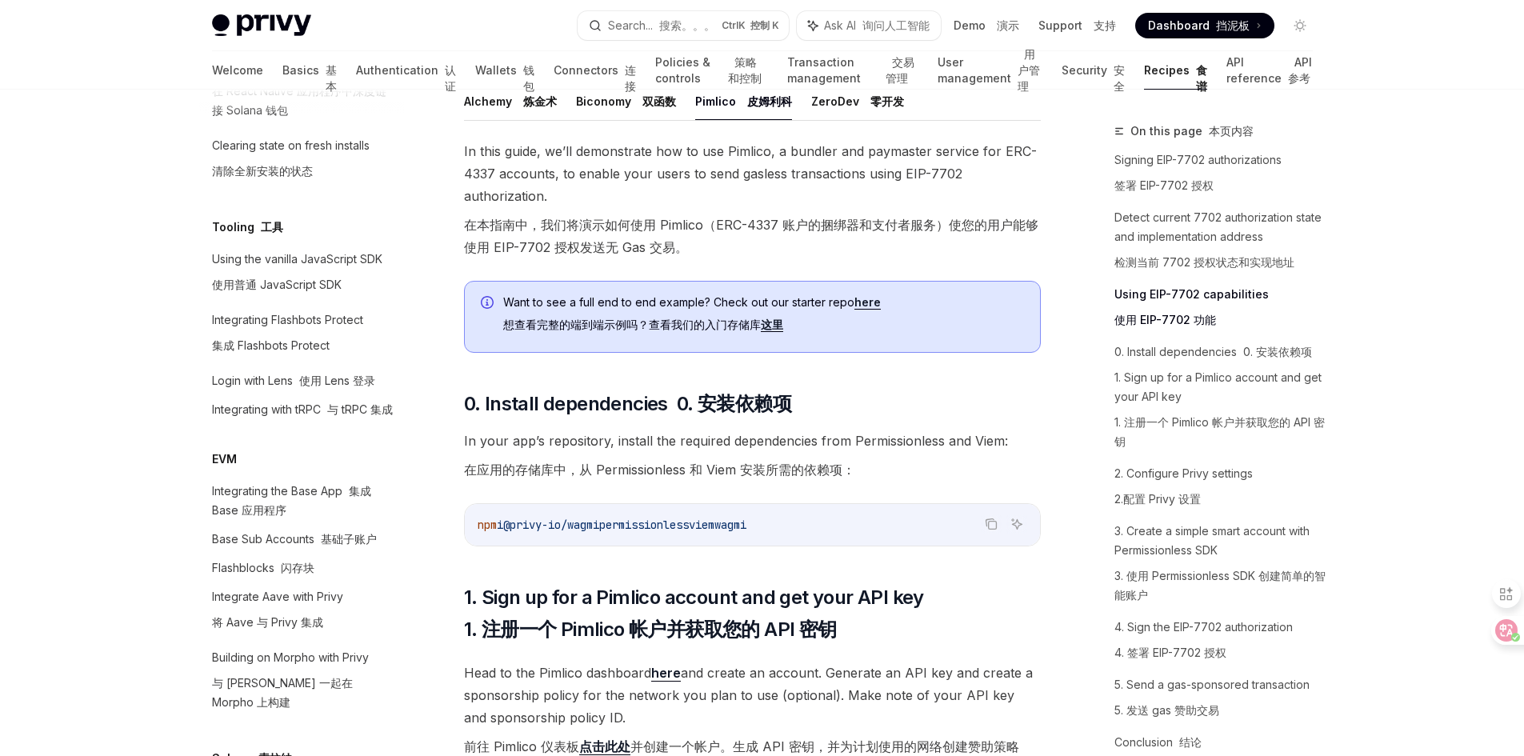
scroll to position [1520, 0]
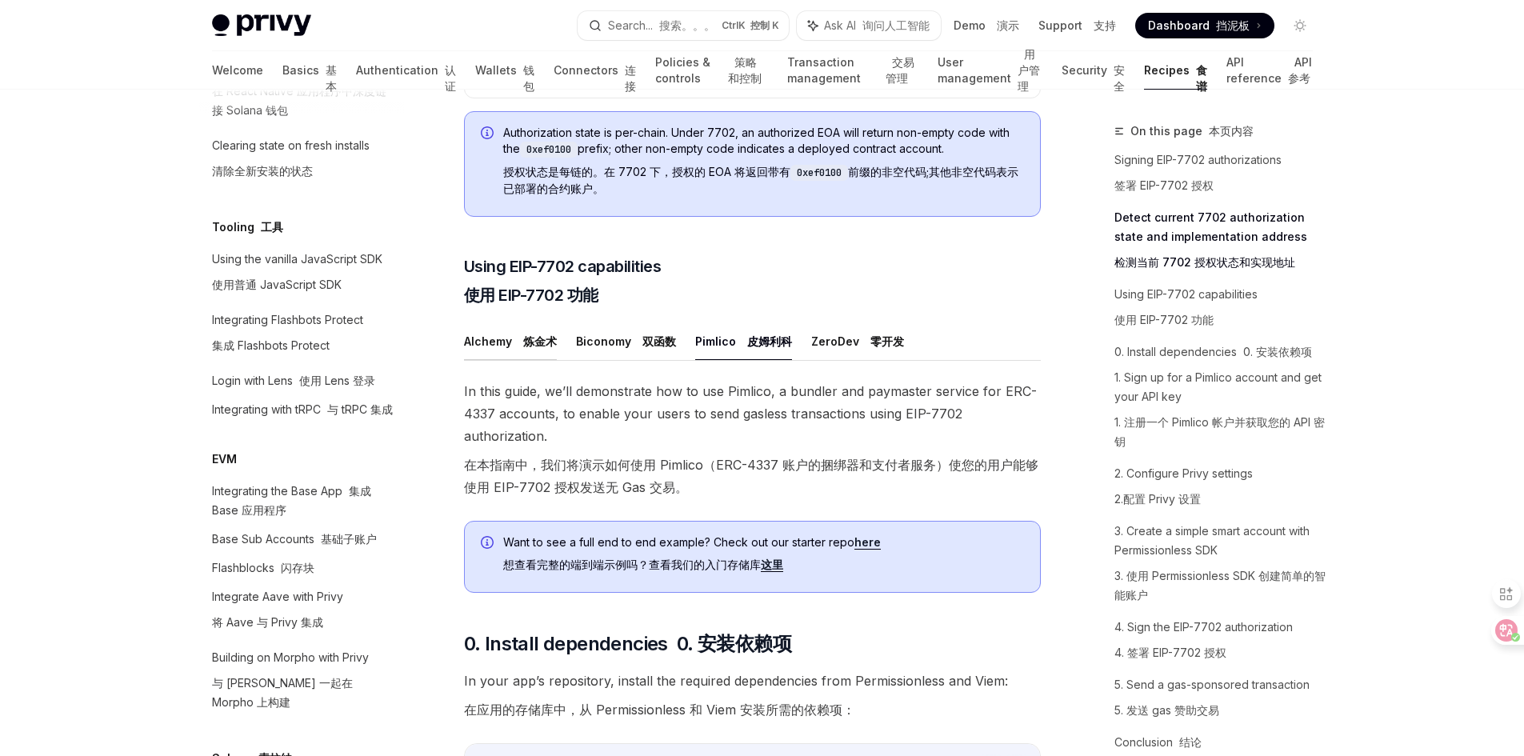
click at [497, 360] on button "Alchemy 炼金术" at bounding box center [510, 341] width 93 height 38
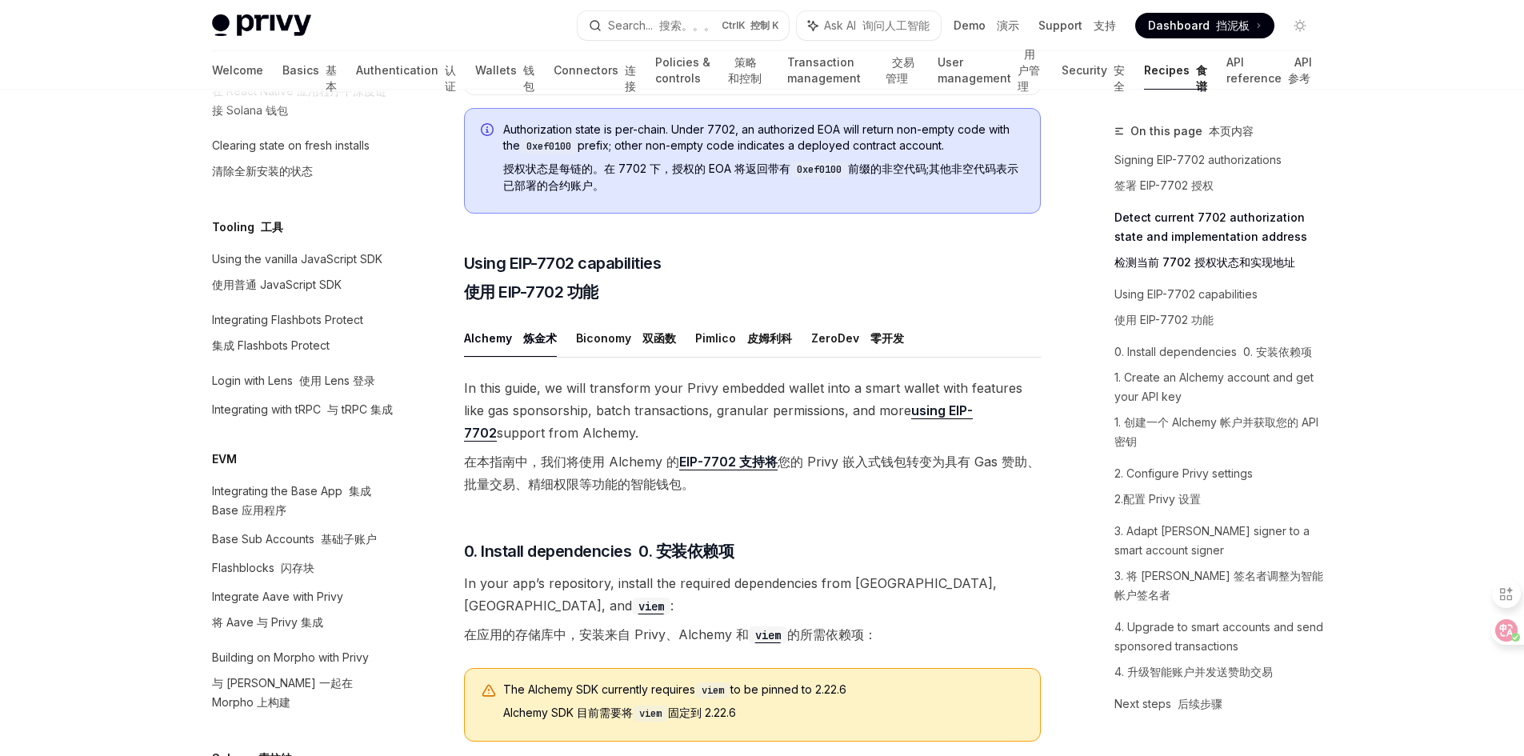
scroll to position [1520, 0]
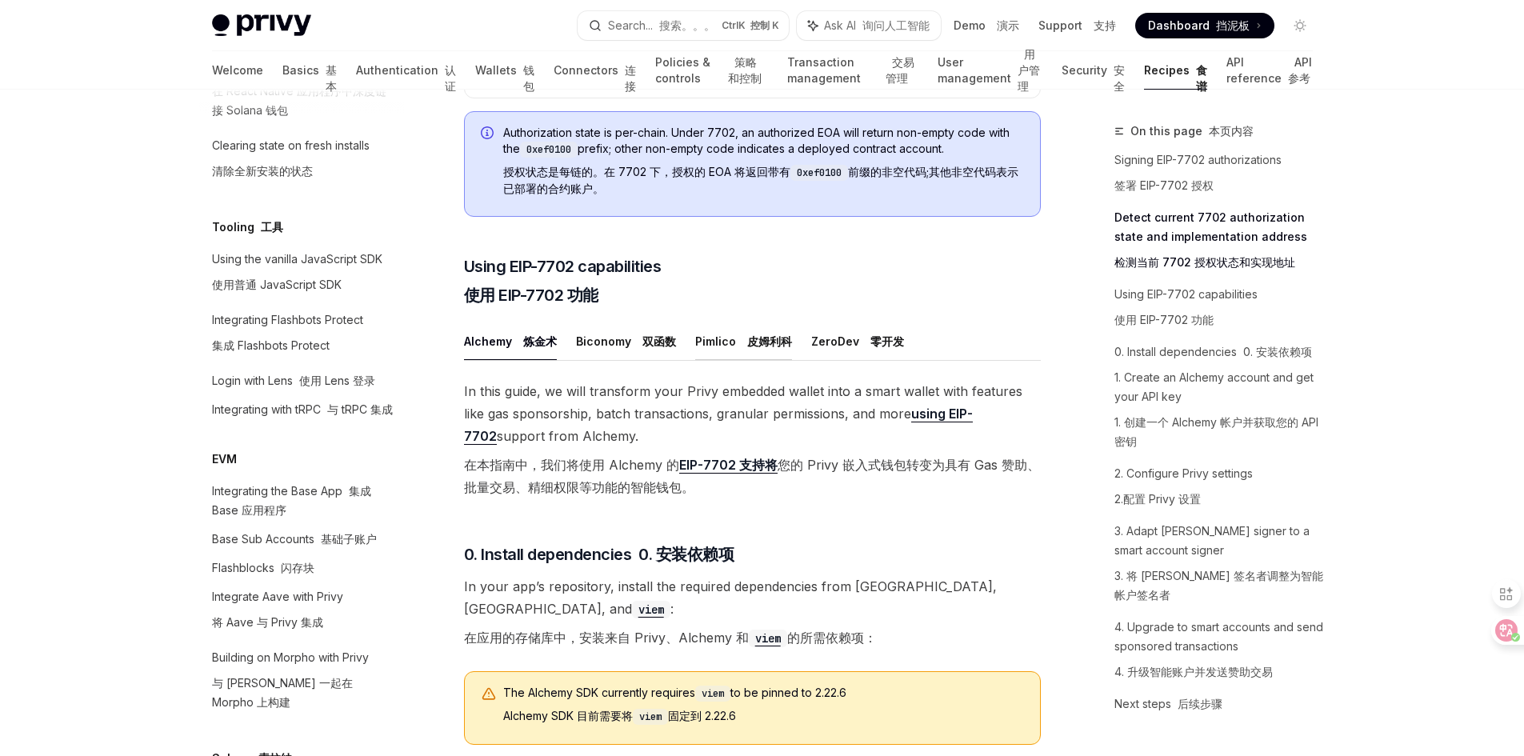
click at [724, 360] on button "Pimlico 皮姆利科" at bounding box center [743, 341] width 97 height 38
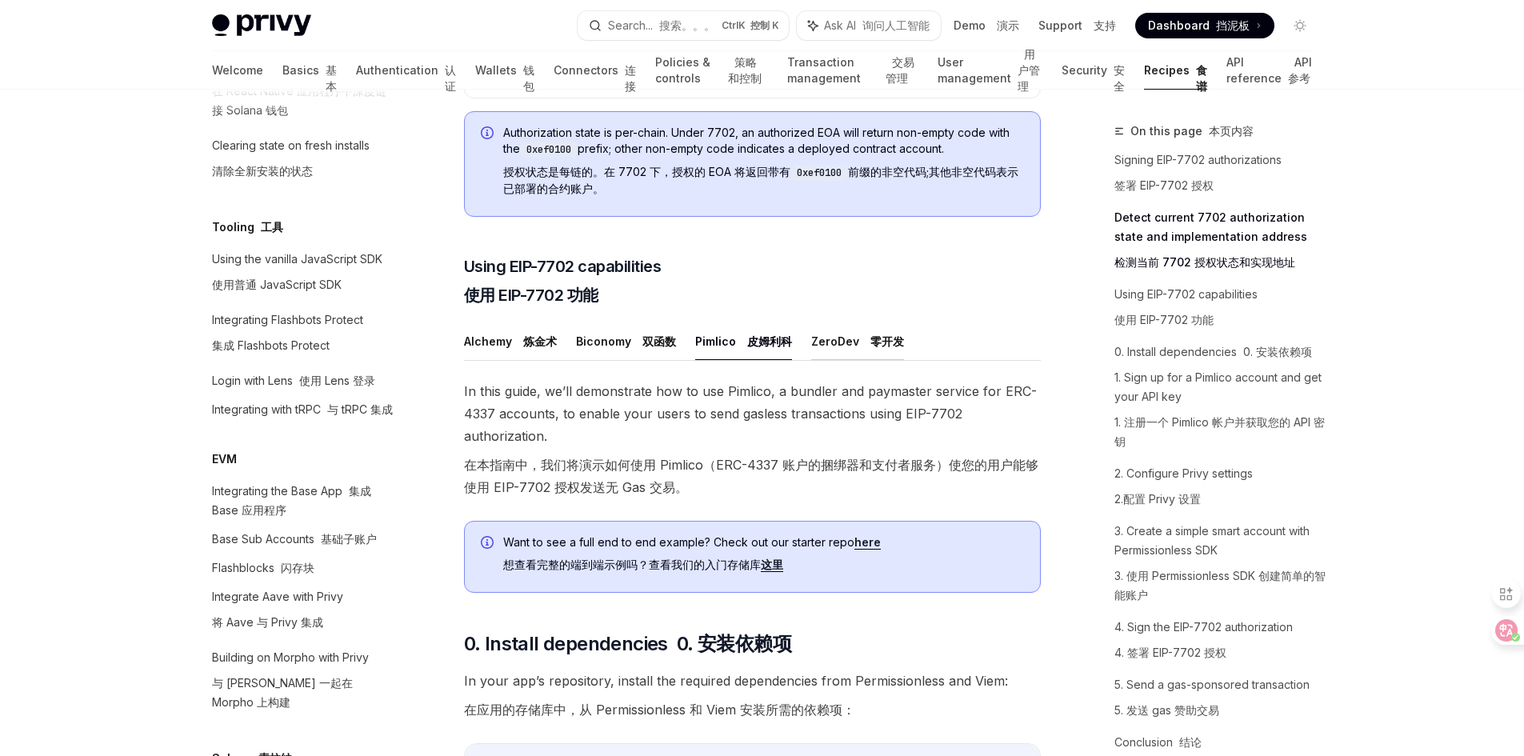
click at [837, 360] on button "ZeroDev 零开发" at bounding box center [857, 341] width 93 height 38
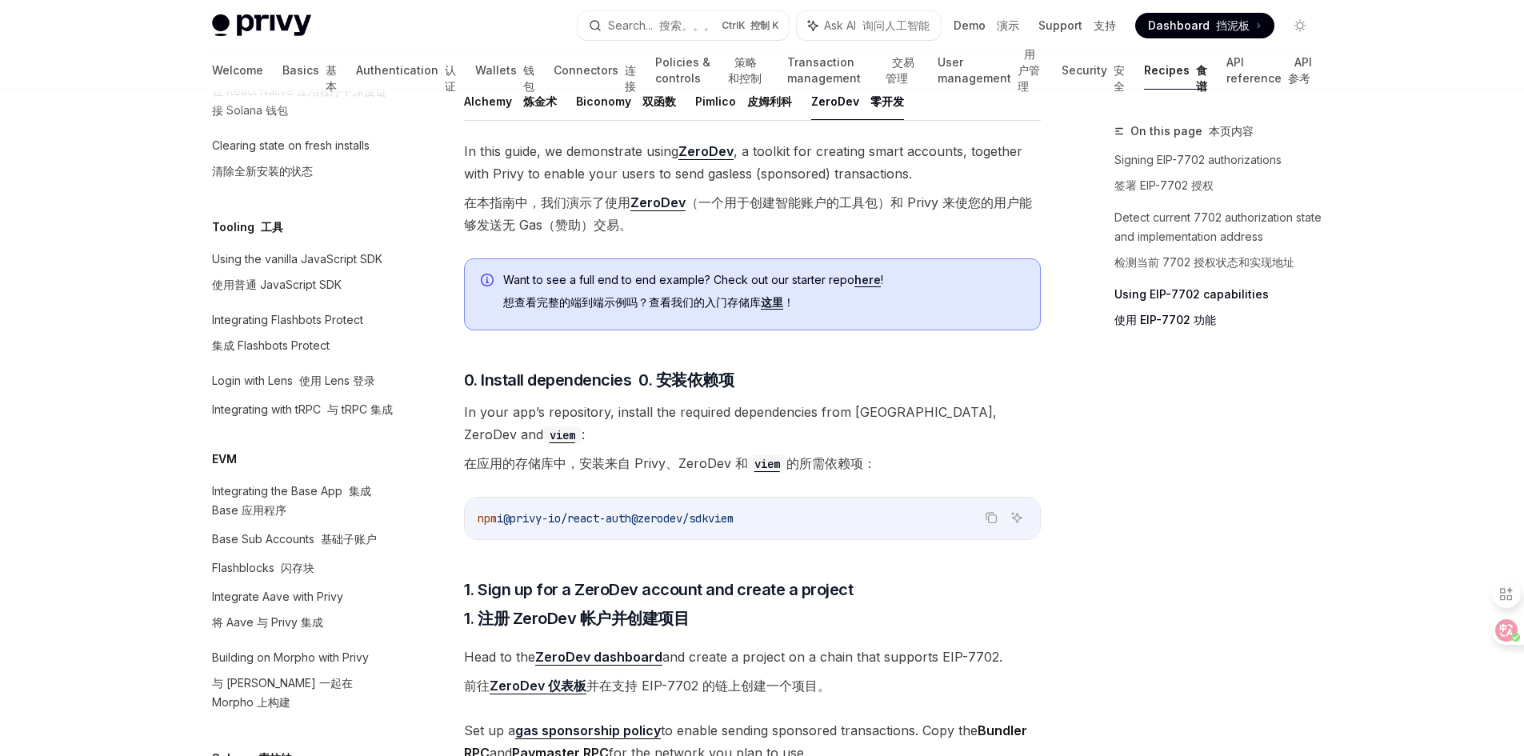
scroll to position [1440, 0]
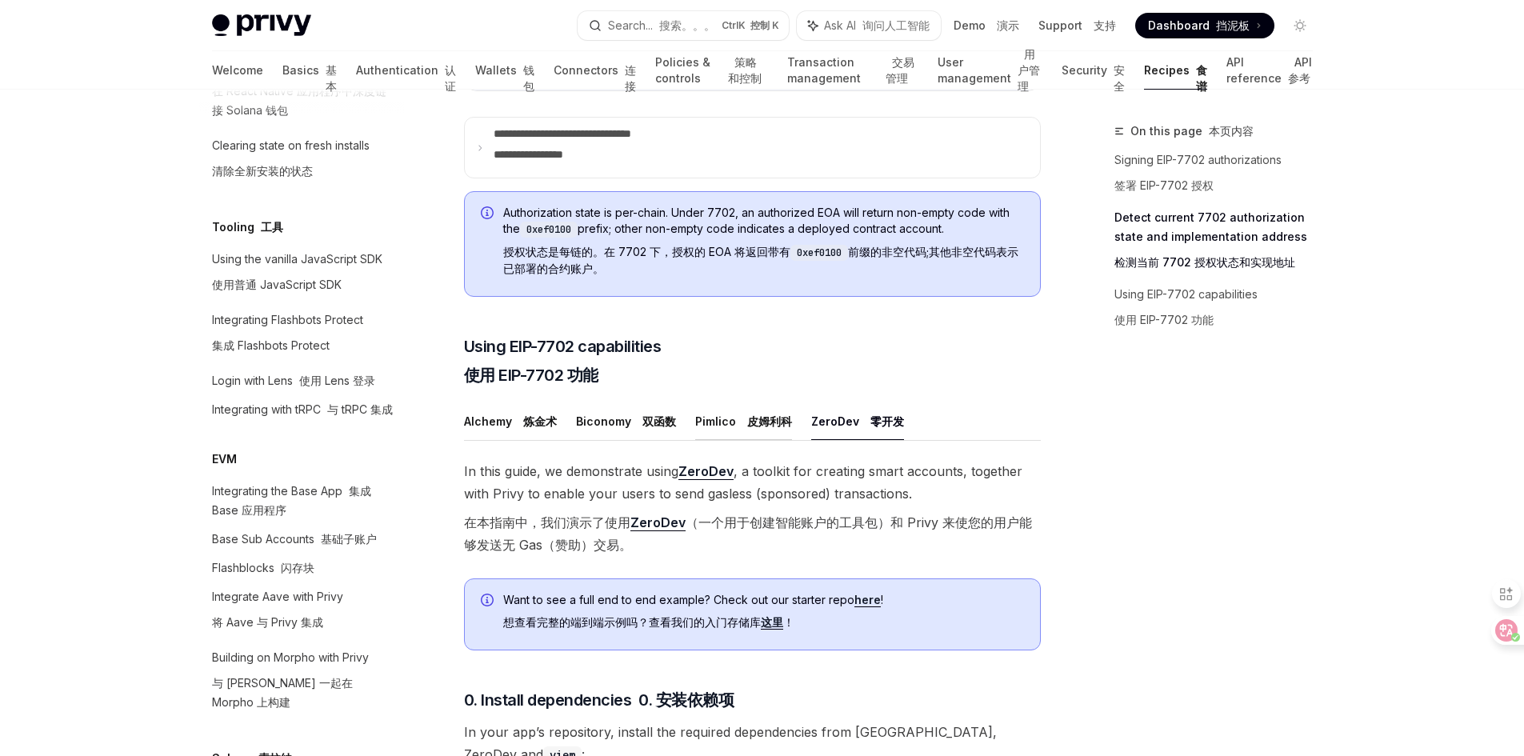
click at [761, 428] on font "皮姆利科" at bounding box center [769, 421] width 45 height 14
type textarea "*"
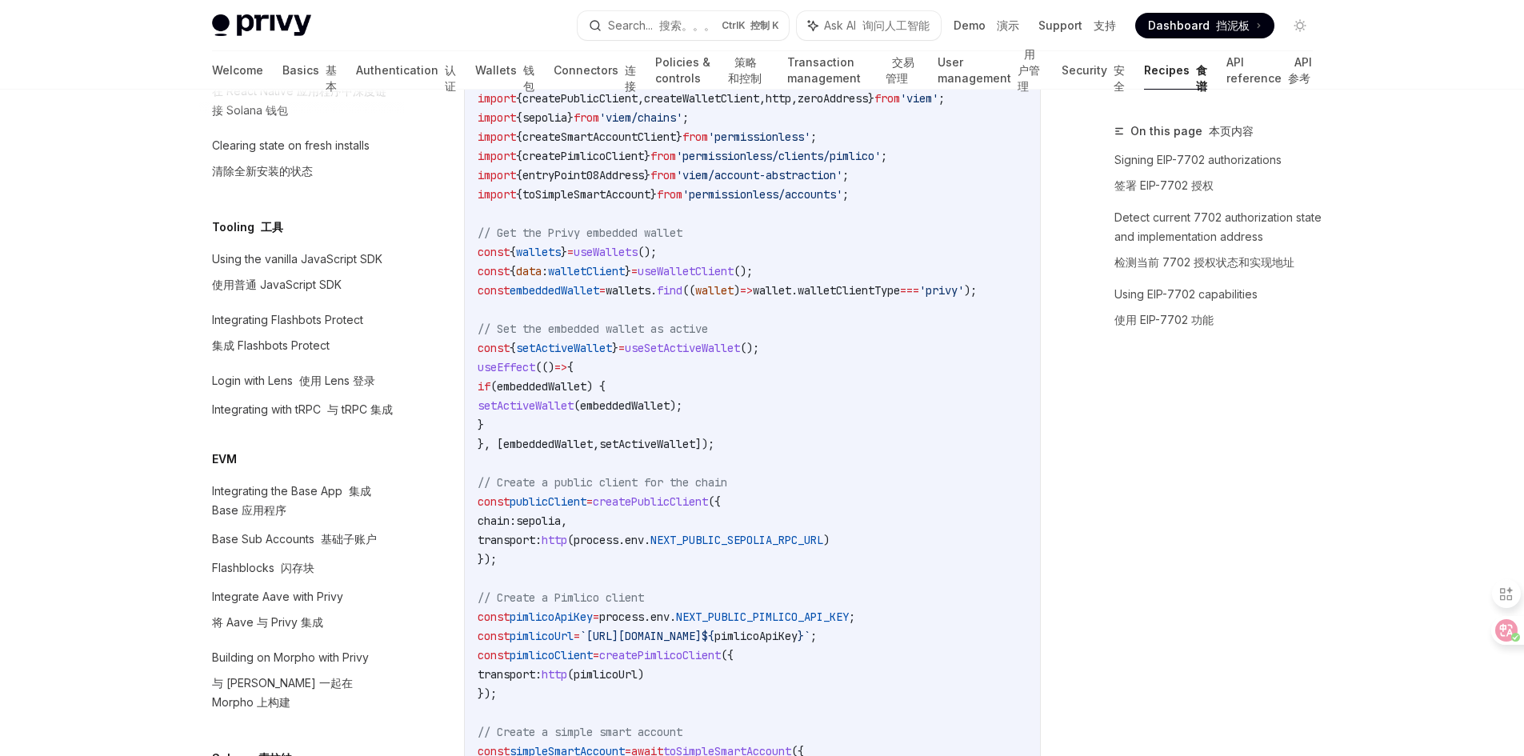
scroll to position [3186, 0]
